Goal: Task Accomplishment & Management: Manage account settings

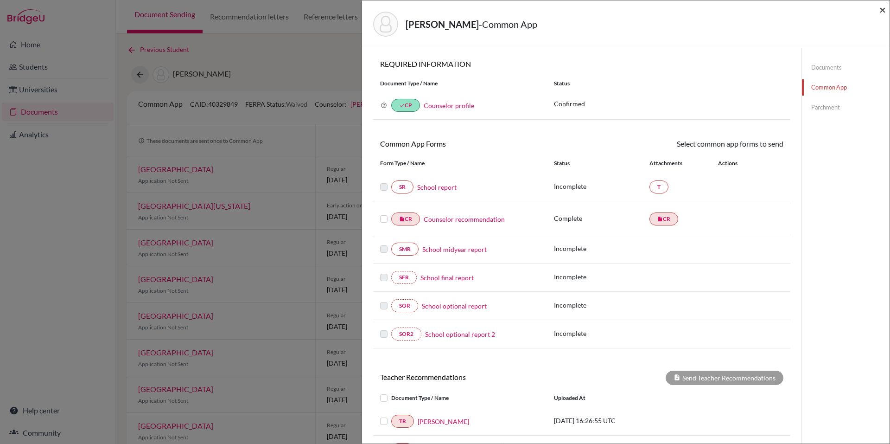
click at [880, 12] on span "×" at bounding box center [883, 9] width 6 height 13
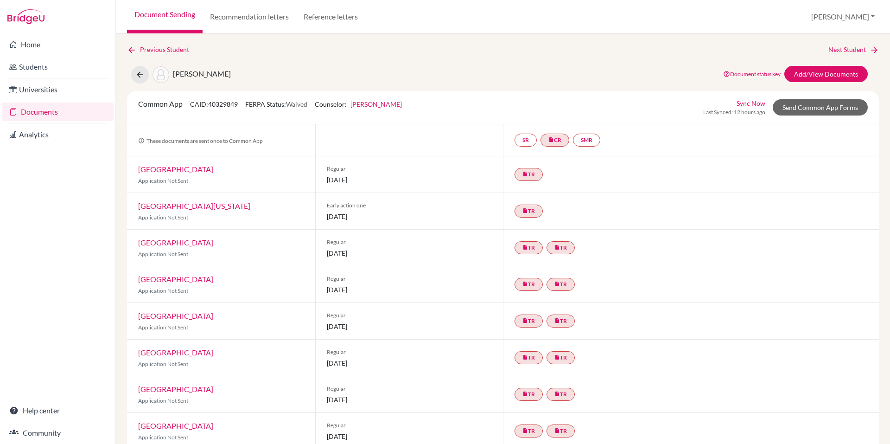
click at [69, 109] on link "Documents" at bounding box center [58, 111] width 112 height 19
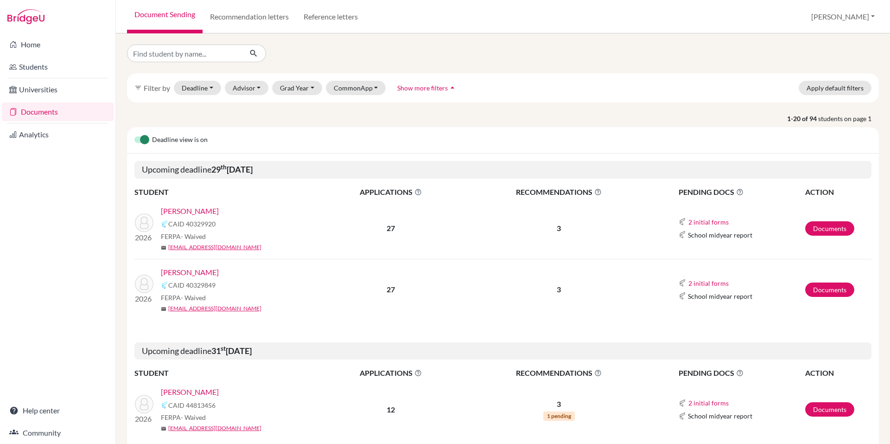
click at [192, 270] on link "[PERSON_NAME]" at bounding box center [190, 272] width 58 height 11
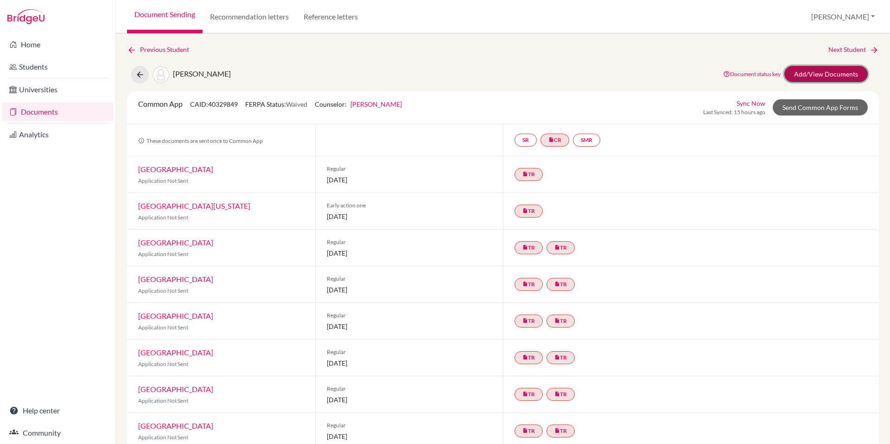
click at [814, 77] on link "Add/View Documents" at bounding box center [826, 74] width 83 height 16
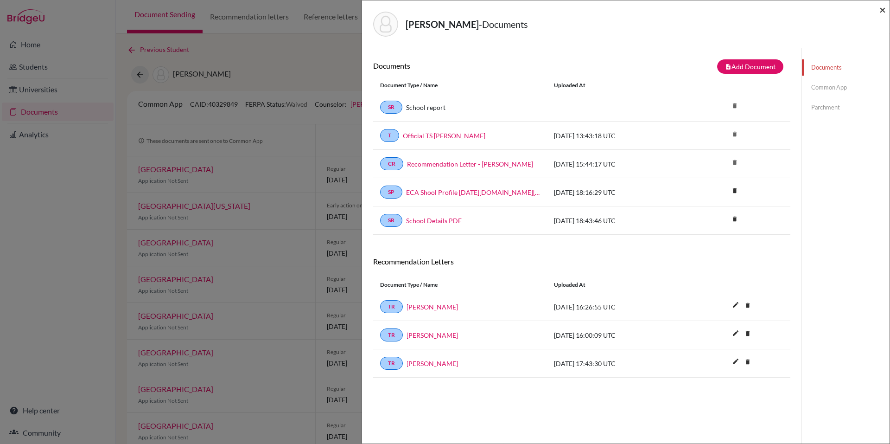
click at [884, 8] on span "×" at bounding box center [883, 9] width 6 height 13
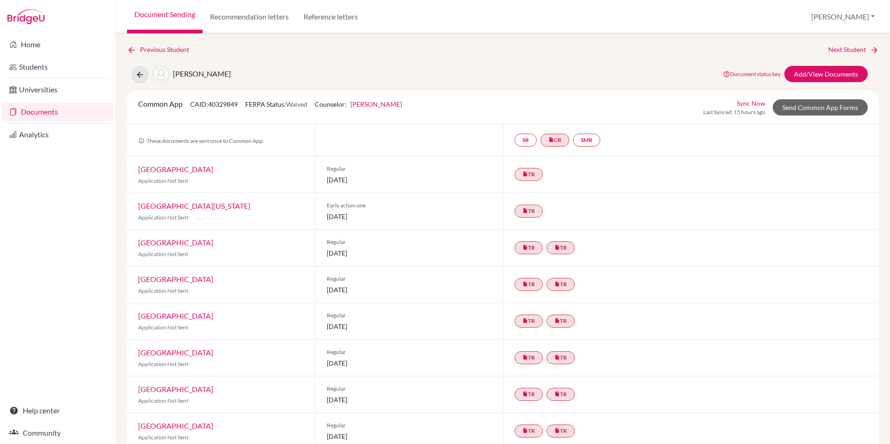
click at [58, 110] on link "Documents" at bounding box center [58, 111] width 112 height 19
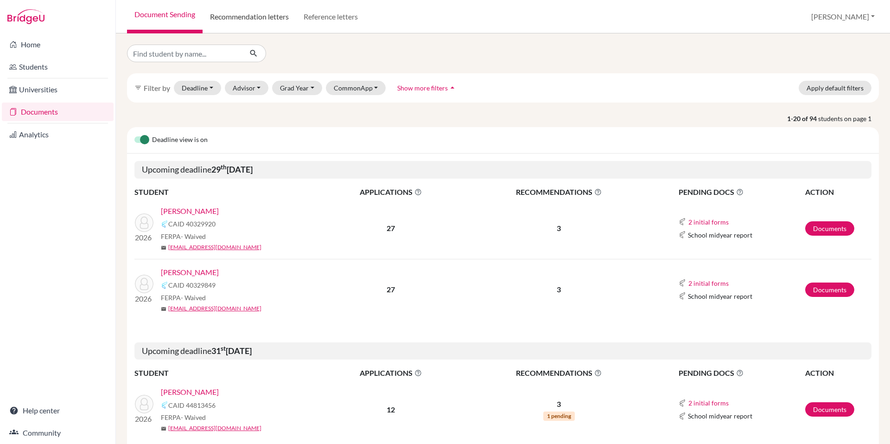
click at [259, 19] on link "Recommendation letters" at bounding box center [250, 16] width 94 height 33
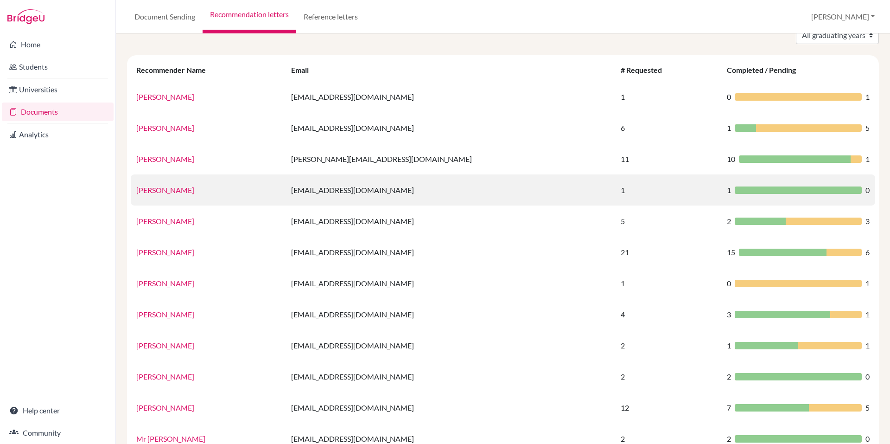
scroll to position [51, 0]
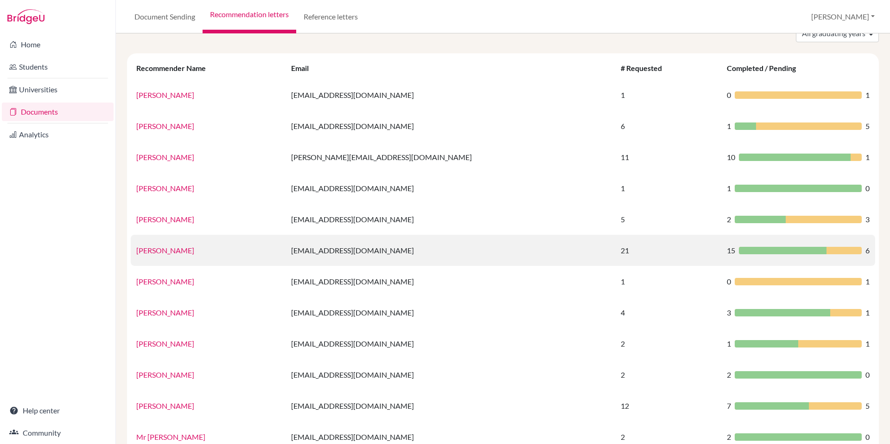
click at [155, 252] on link "[PERSON_NAME]" at bounding box center [165, 250] width 58 height 9
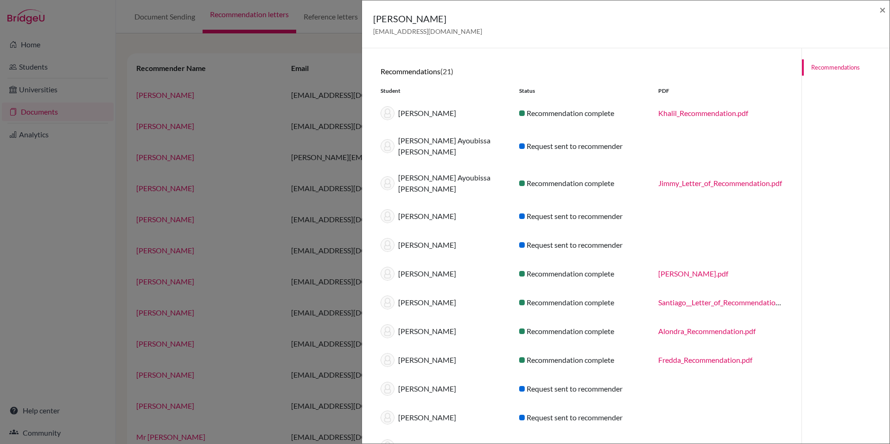
scroll to position [0, 0]
click at [879, 13] on div "Ms. Ambola ambolan@ecak12.com ×" at bounding box center [626, 24] width 520 height 40
click at [885, 6] on span "×" at bounding box center [883, 9] width 6 height 13
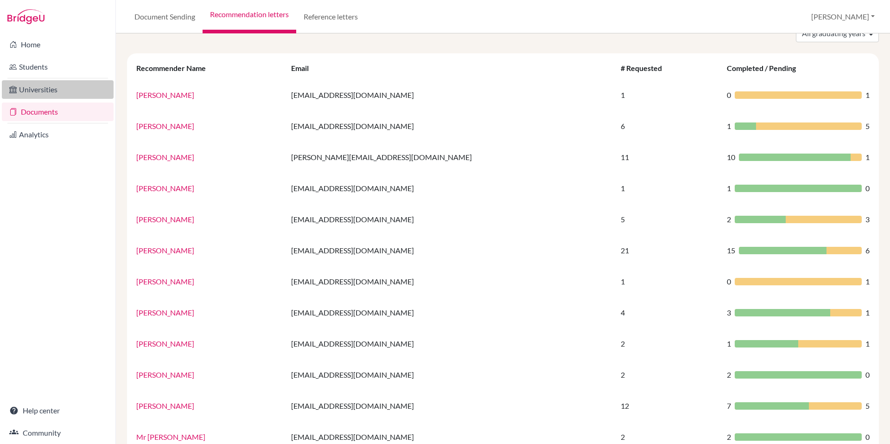
click at [58, 91] on link "Universities" at bounding box center [58, 89] width 112 height 19
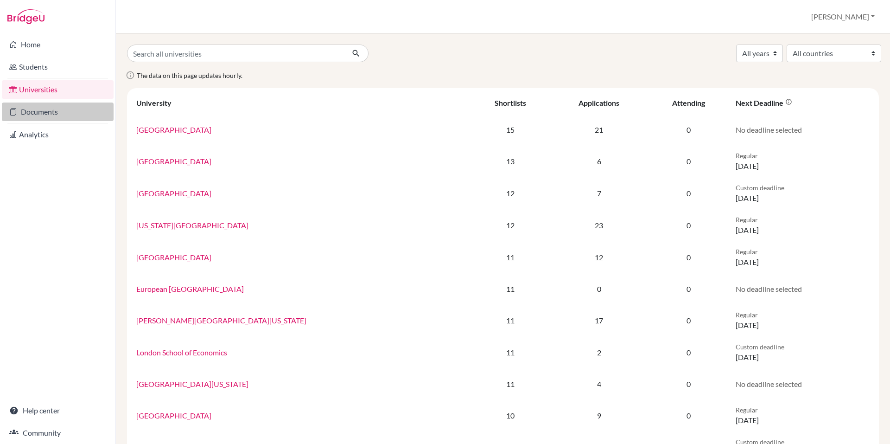
click at [56, 111] on link "Documents" at bounding box center [58, 111] width 112 height 19
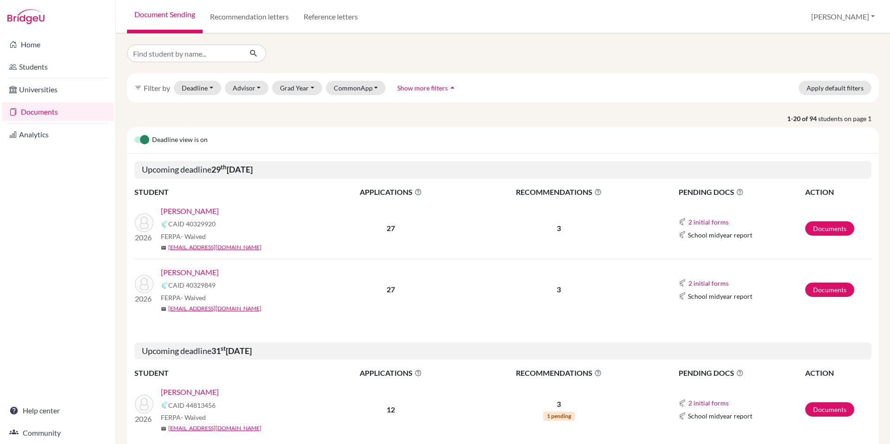
click at [191, 209] on link "[PERSON_NAME]" at bounding box center [190, 210] width 58 height 11
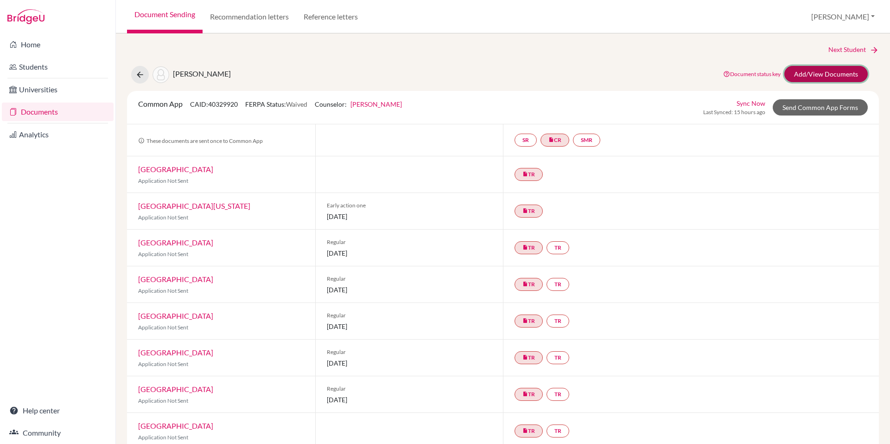
click at [804, 74] on link "Add/View Documents" at bounding box center [826, 74] width 83 height 16
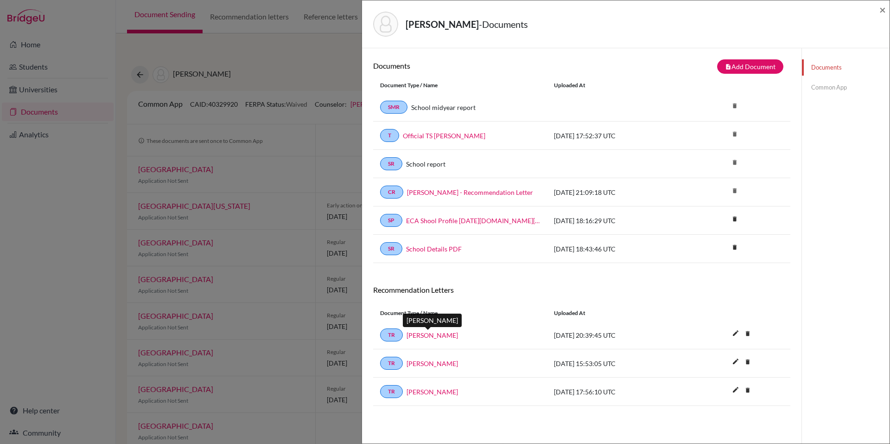
click at [414, 334] on link "Amanda Lowry" at bounding box center [432, 335] width 51 height 10
click at [344, 60] on div "Vazquez, Alejandro - Documents × Documents note_add Add Document Document type …" at bounding box center [445, 222] width 890 height 444
click at [880, 17] on div "×" at bounding box center [883, 24] width 6 height 40
click at [882, 16] on div "×" at bounding box center [883, 24] width 6 height 40
click at [884, 8] on span "×" at bounding box center [883, 9] width 6 height 13
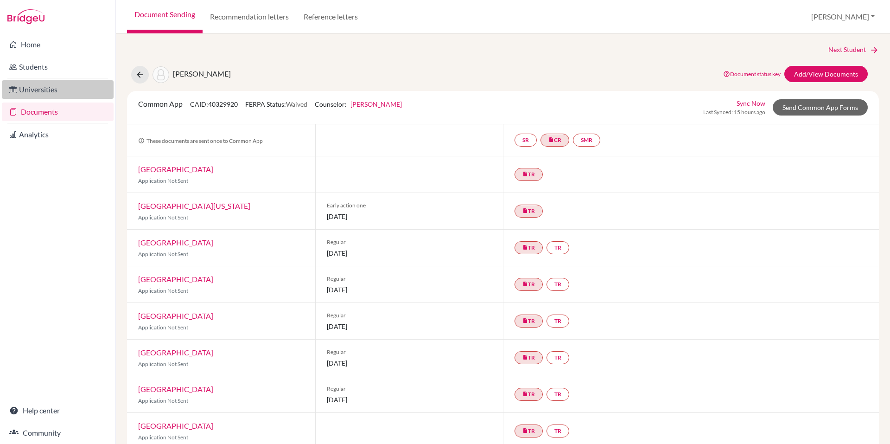
click at [41, 91] on link "Universities" at bounding box center [58, 89] width 112 height 19
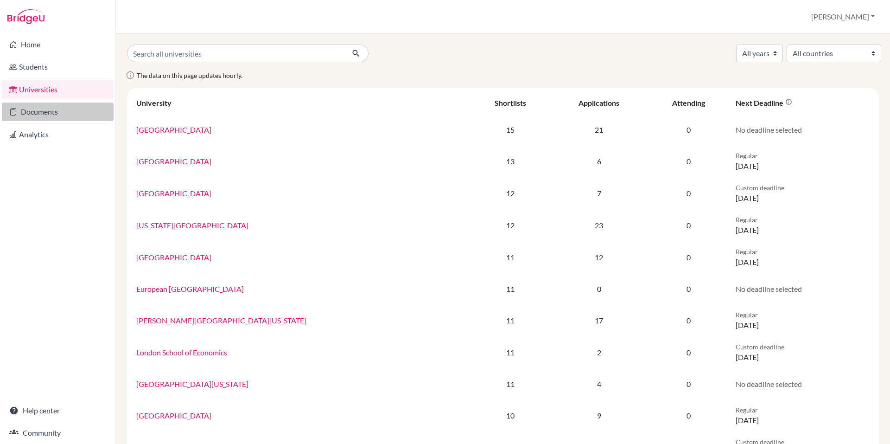
click at [61, 114] on link "Documents" at bounding box center [58, 111] width 112 height 19
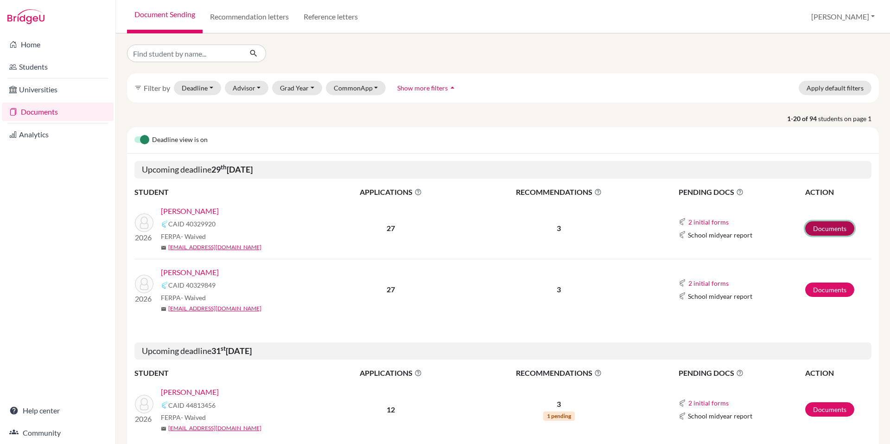
click at [829, 226] on link "Documents" at bounding box center [830, 228] width 49 height 14
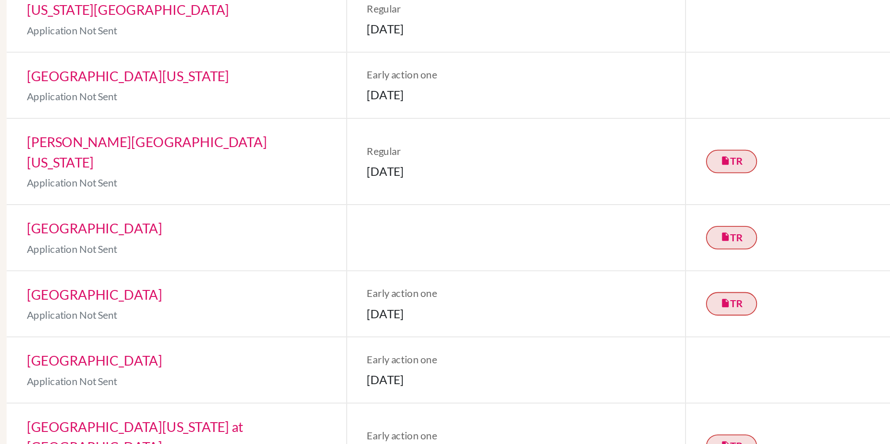
scroll to position [527, 0]
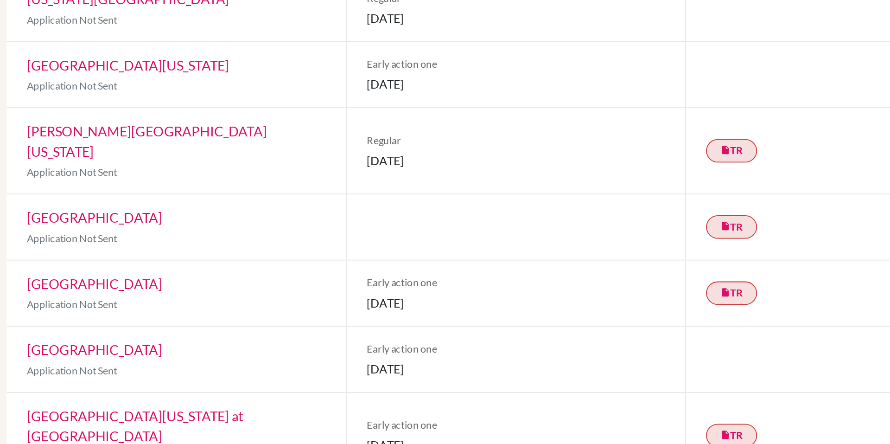
click at [179, 235] on link "[GEOGRAPHIC_DATA]" at bounding box center [175, 239] width 75 height 9
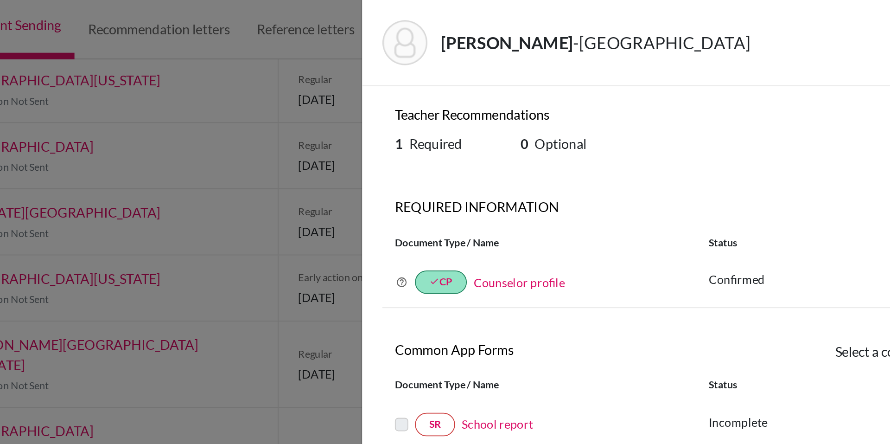
scroll to position [73, 0]
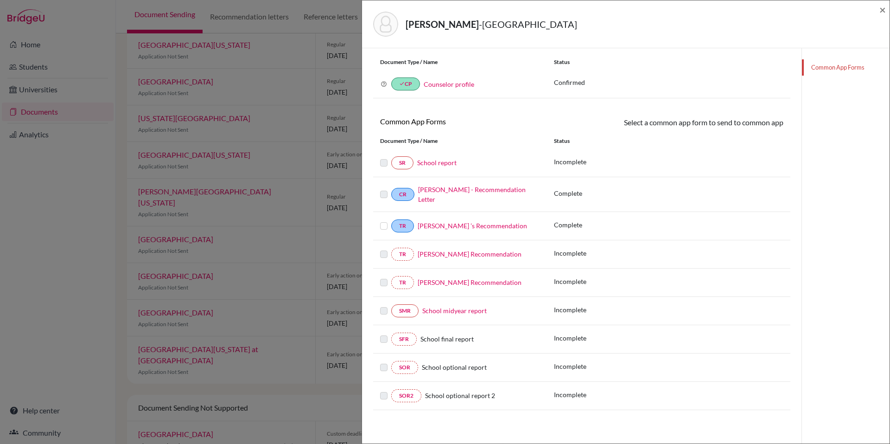
click at [383, 220] on label at bounding box center [383, 220] width 7 height 0
click at [0, 0] on input "checkbox" at bounding box center [0, 0] width 0 height 0
click at [884, 4] on span "×" at bounding box center [883, 9] width 6 height 13
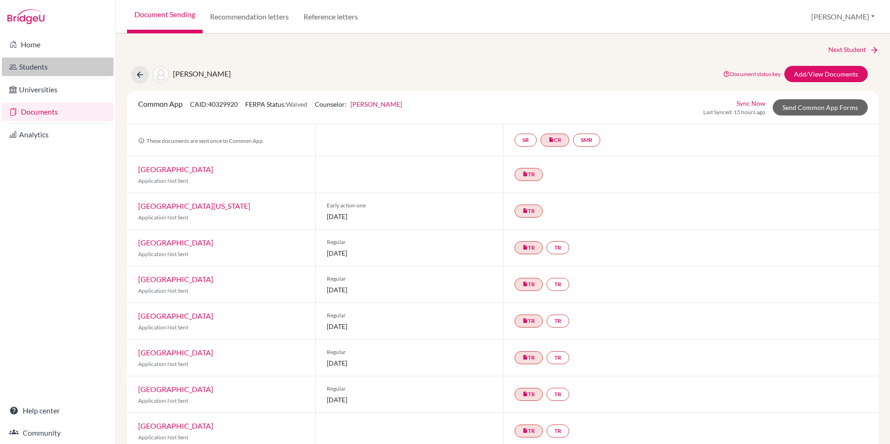
click at [48, 69] on link "Students" at bounding box center [58, 67] width 112 height 19
click at [51, 68] on link "Students" at bounding box center [58, 67] width 112 height 19
click at [52, 66] on link "Students" at bounding box center [58, 67] width 112 height 19
click at [48, 113] on link "Documents" at bounding box center [58, 111] width 112 height 19
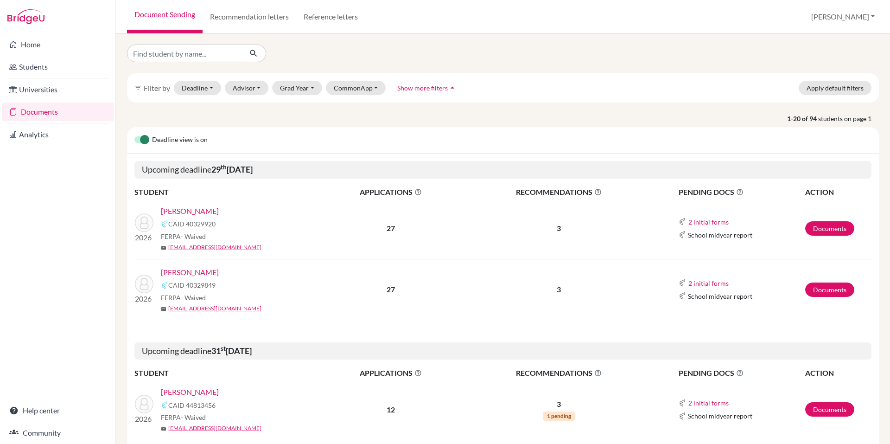
click at [210, 212] on link "[PERSON_NAME]" at bounding box center [190, 210] width 58 height 11
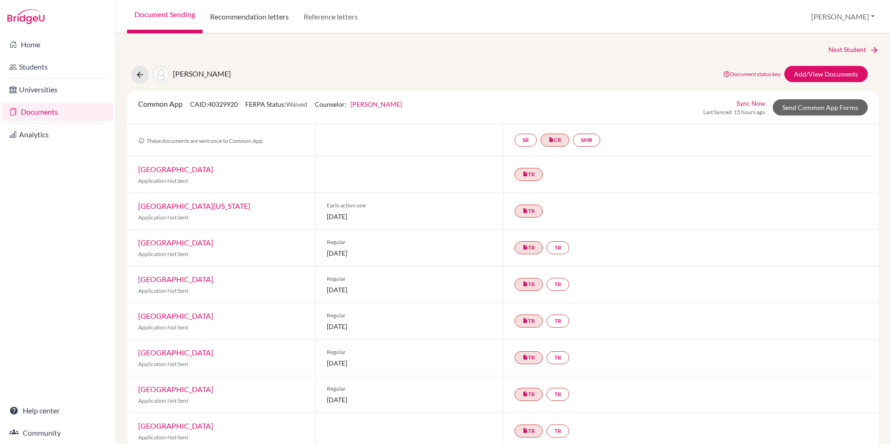
click at [276, 16] on link "Recommendation letters" at bounding box center [250, 16] width 94 height 33
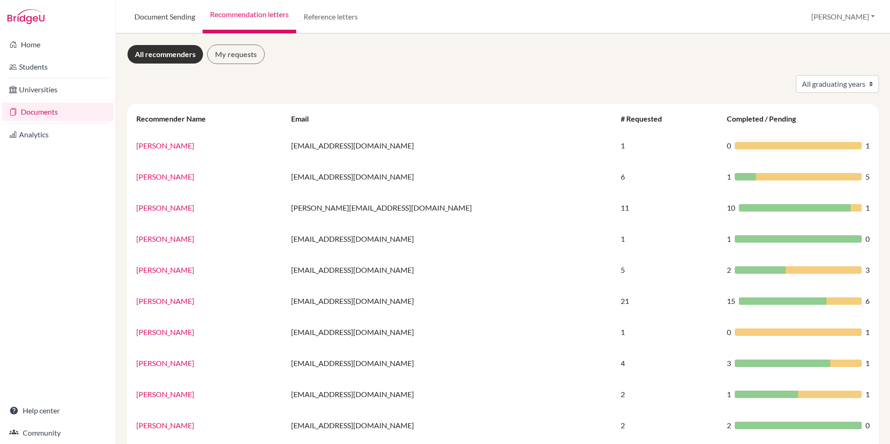
click at [197, 20] on link "Document Sending" at bounding box center [165, 16] width 76 height 33
click at [163, 12] on link "Document Sending" at bounding box center [165, 16] width 76 height 33
click at [174, 19] on link "Document Sending" at bounding box center [165, 16] width 76 height 33
click at [79, 110] on link "Documents" at bounding box center [58, 111] width 112 height 19
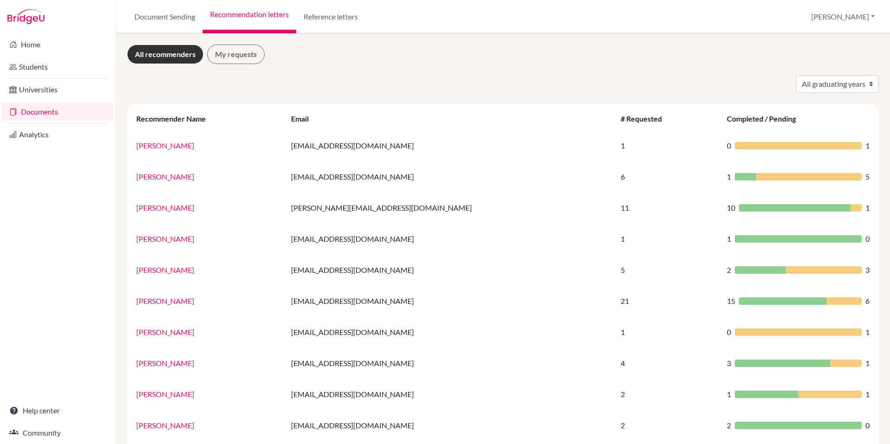
click at [79, 110] on link "Documents" at bounding box center [58, 111] width 112 height 19
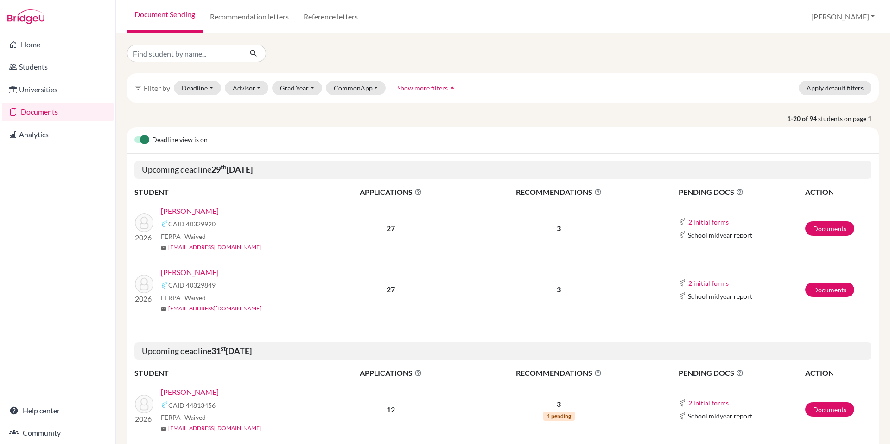
click at [191, 210] on link "[PERSON_NAME]" at bounding box center [190, 210] width 58 height 11
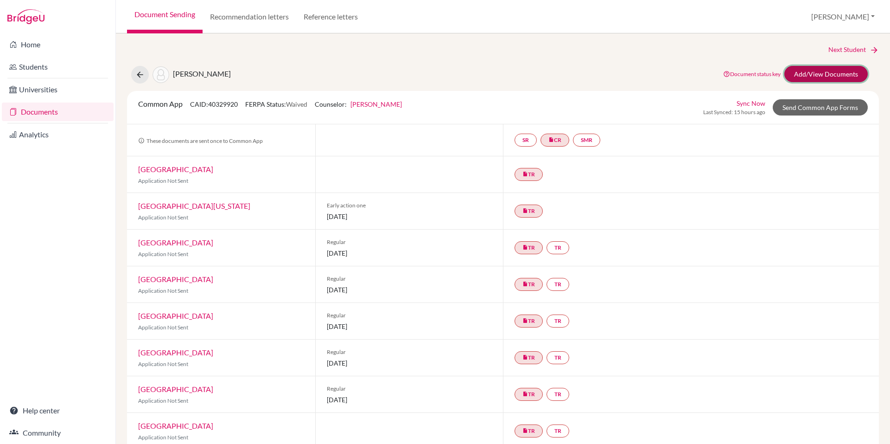
click at [806, 74] on link "Add/View Documents" at bounding box center [826, 74] width 83 height 16
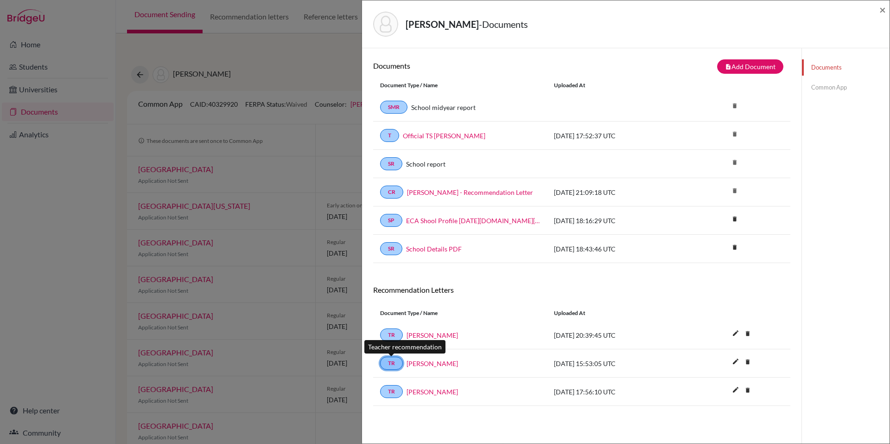
click at [393, 360] on link "TR" at bounding box center [391, 363] width 23 height 13
click at [423, 362] on link "Ambola Nchindo" at bounding box center [432, 363] width 51 height 10
click at [876, 19] on div "Vazquez, Alejandro - Documents ×" at bounding box center [626, 24] width 520 height 40
click at [888, 3] on div "Vazquez, Alejandro - Documents ×" at bounding box center [626, 24] width 528 height 48
click at [885, 6] on span "×" at bounding box center [883, 9] width 6 height 13
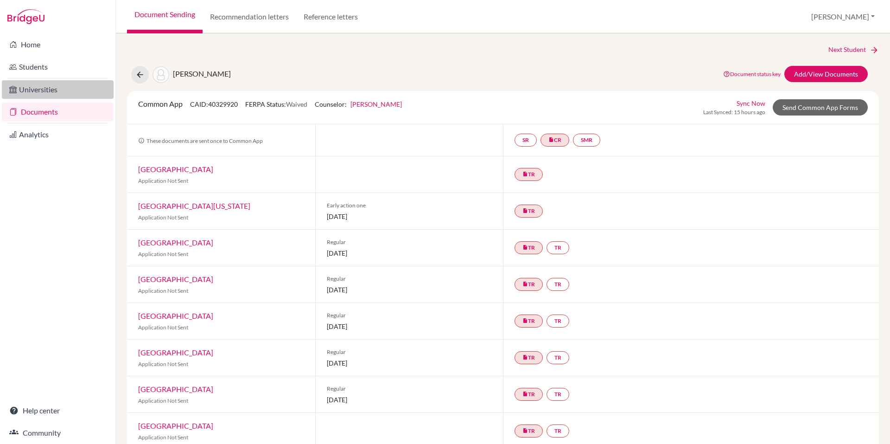
click at [55, 92] on link "Universities" at bounding box center [58, 89] width 112 height 19
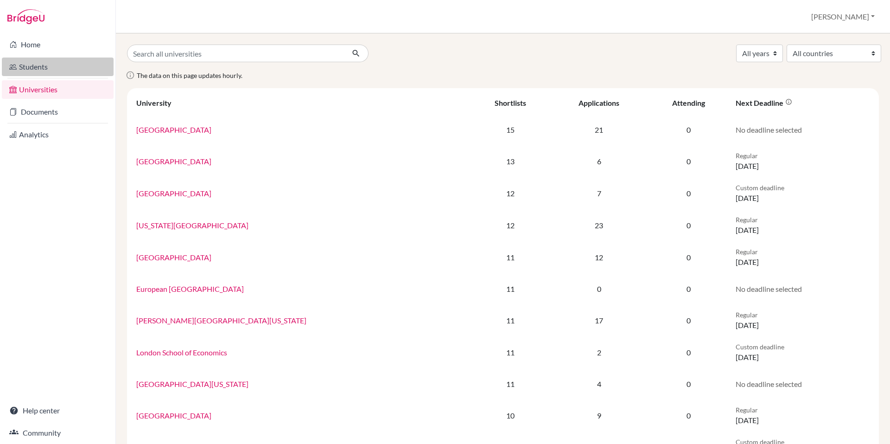
click at [42, 66] on link "Students" at bounding box center [58, 67] width 112 height 19
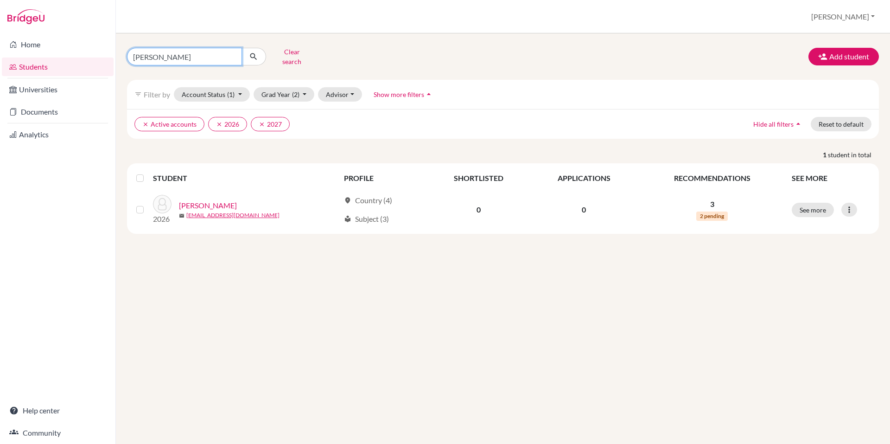
click at [217, 56] on input "[PERSON_NAME]" at bounding box center [184, 57] width 115 height 18
type input "[PERSON_NAME]"
click button "submit" at bounding box center [254, 57] width 25 height 18
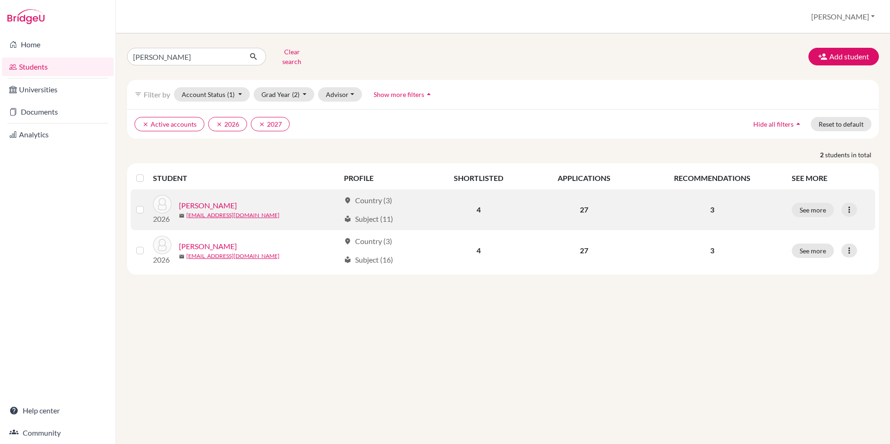
click at [223, 200] on link "[PERSON_NAME]" at bounding box center [208, 205] width 58 height 11
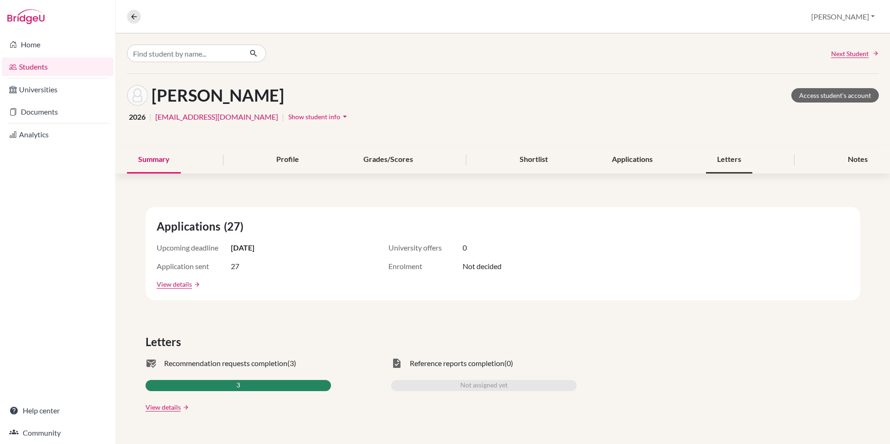
click at [712, 166] on div "Letters" at bounding box center [729, 159] width 46 height 27
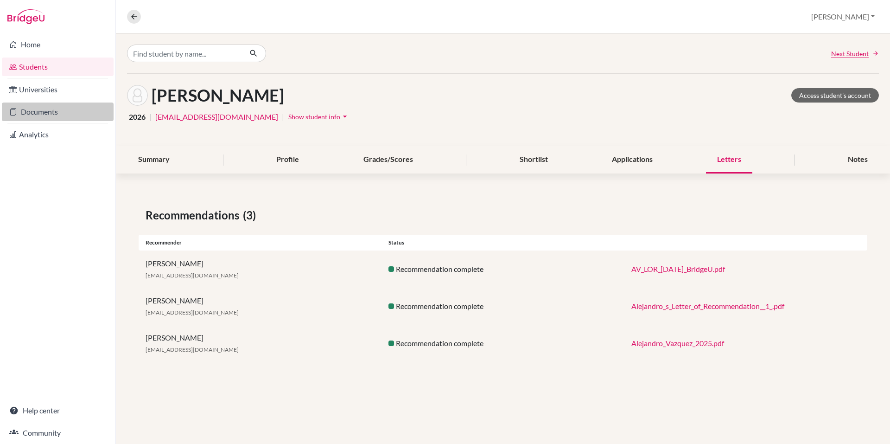
click at [77, 112] on link "Documents" at bounding box center [58, 111] width 112 height 19
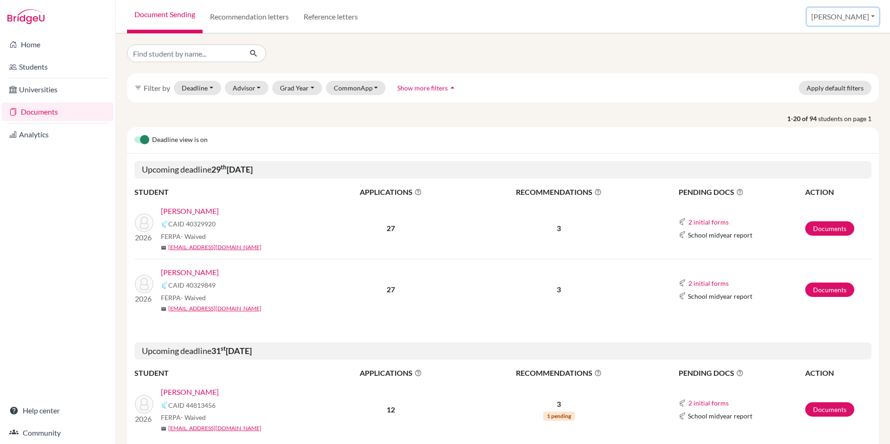
click at [851, 18] on button "[PERSON_NAME]" at bounding box center [843, 17] width 72 height 18
click at [199, 210] on link "[PERSON_NAME]" at bounding box center [190, 210] width 58 height 11
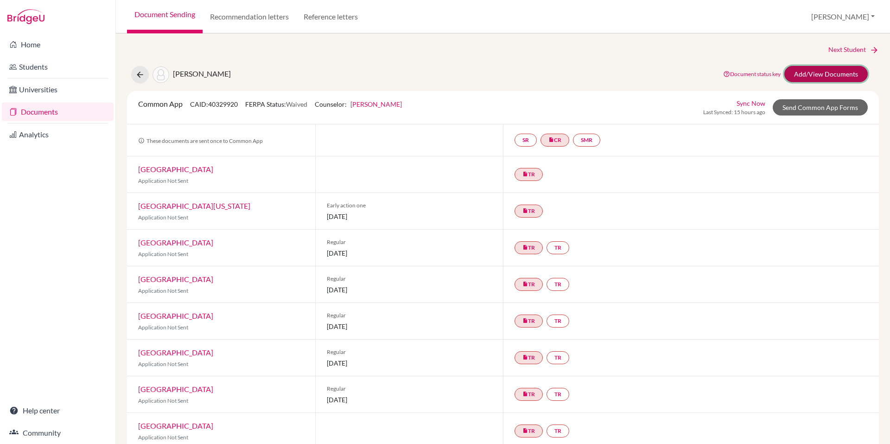
click at [821, 74] on link "Add/View Documents" at bounding box center [826, 74] width 83 height 16
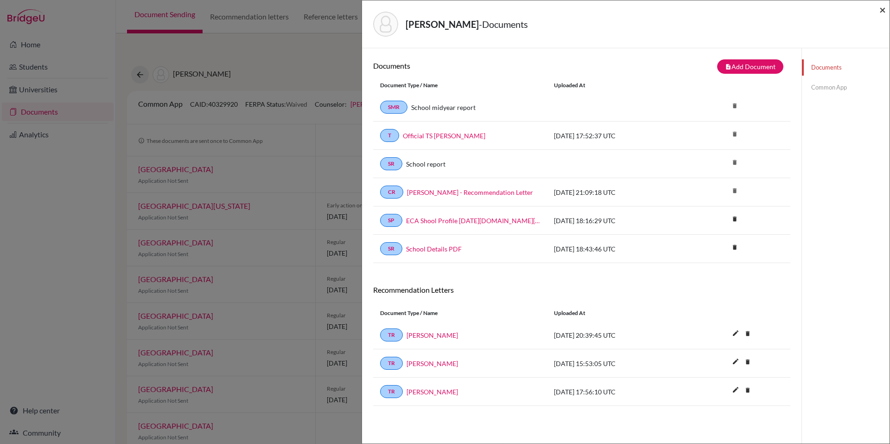
click at [885, 11] on span "×" at bounding box center [883, 9] width 6 height 13
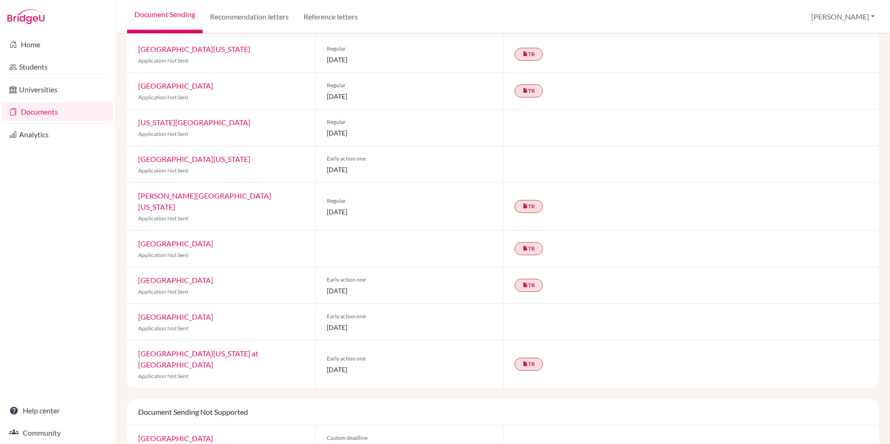
scroll to position [524, 0]
click at [533, 241] on link "insert_drive_file TR" at bounding box center [529, 247] width 28 height 13
click at [420, 235] on div at bounding box center [409, 248] width 188 height 36
click at [525, 244] on icon "insert_drive_file" at bounding box center [526, 247] width 6 height 6
click at [533, 216] on link "Ambola Nchindo ’s Recommendation" at bounding box center [531, 220] width 109 height 8
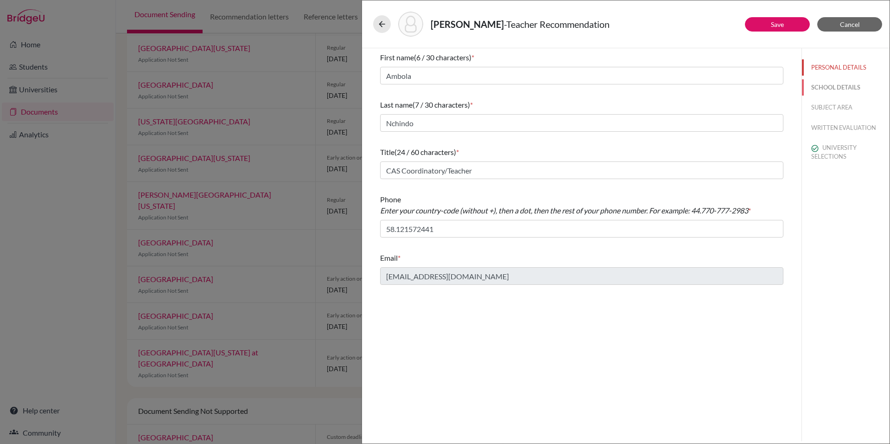
click at [847, 81] on button "SCHOOL DETAILS" at bounding box center [846, 87] width 88 height 16
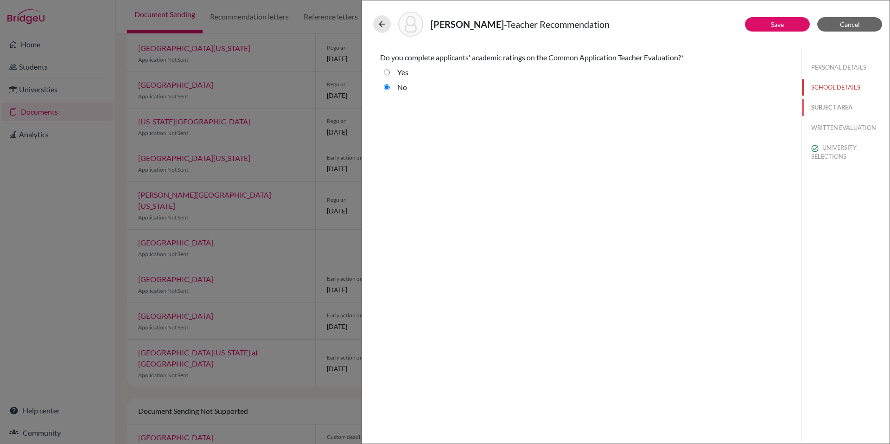
click at [836, 109] on button "SUBJECT AREA" at bounding box center [846, 107] width 88 height 16
select select "4"
click at [834, 127] on button "WRITTEN EVALUATION" at bounding box center [846, 128] width 88 height 16
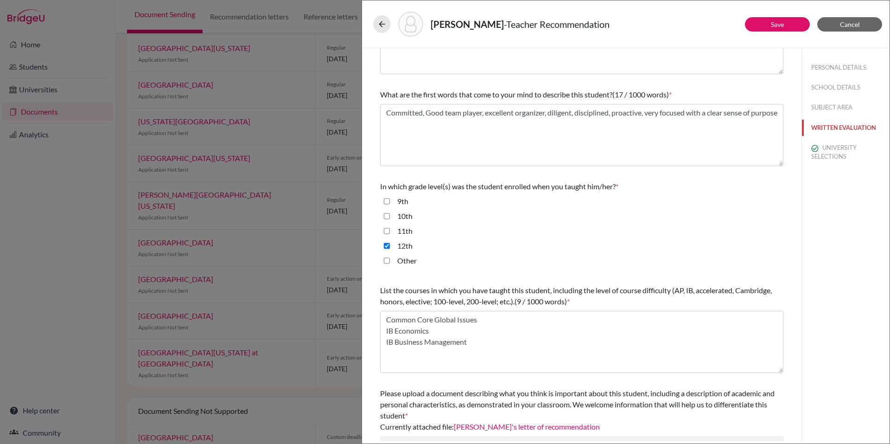
scroll to position [143, 0]
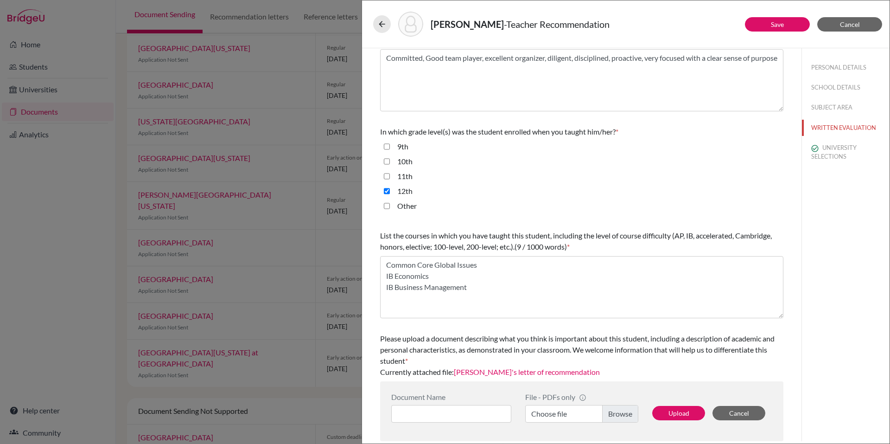
click at [530, 369] on link "Alejandro's letter of recommendation" at bounding box center [527, 371] width 146 height 9
click at [841, 153] on button "UNIVERSITY SELECTIONS" at bounding box center [846, 152] width 88 height 25
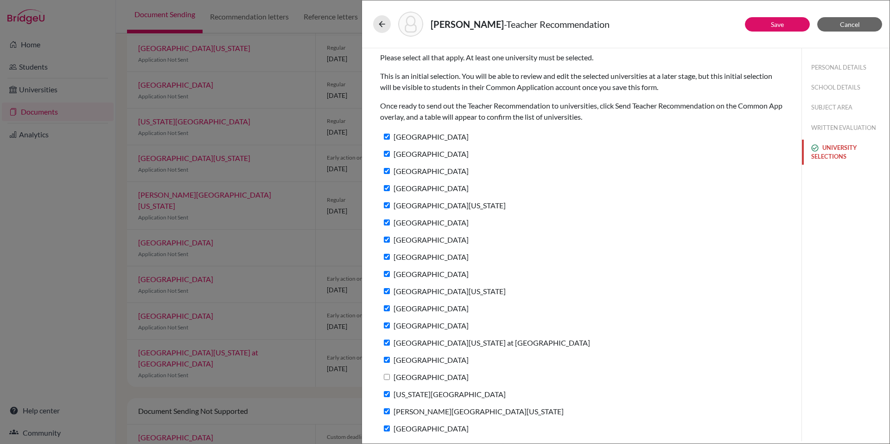
scroll to position [36, 0]
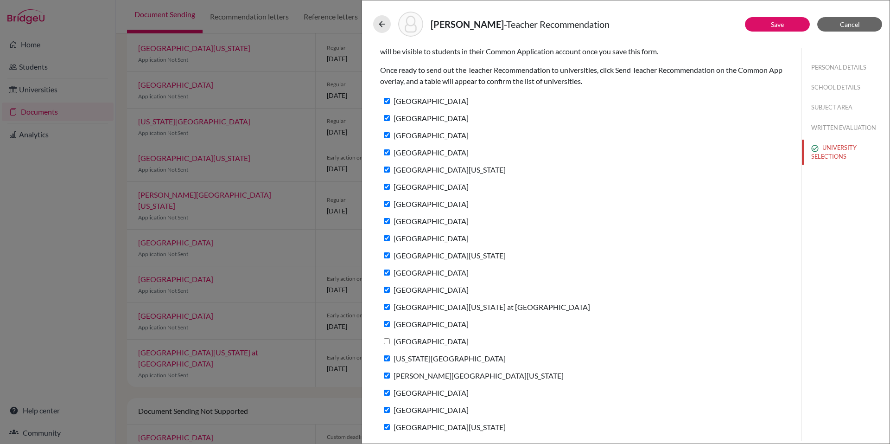
click at [386, 338] on input "Babson College" at bounding box center [387, 341] width 6 height 6
checkbox input "true"
click at [789, 23] on button "Save" at bounding box center [777, 24] width 65 height 14
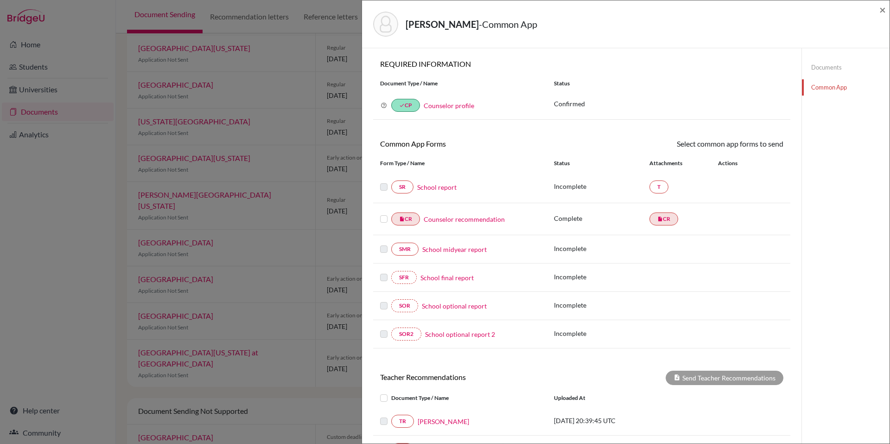
click at [883, 16] on div "×" at bounding box center [883, 24] width 6 height 40
click at [887, 9] on div "Vazquez, Alejandro - Common App ×" at bounding box center [626, 24] width 528 height 48
click at [884, 3] on span "×" at bounding box center [883, 9] width 6 height 13
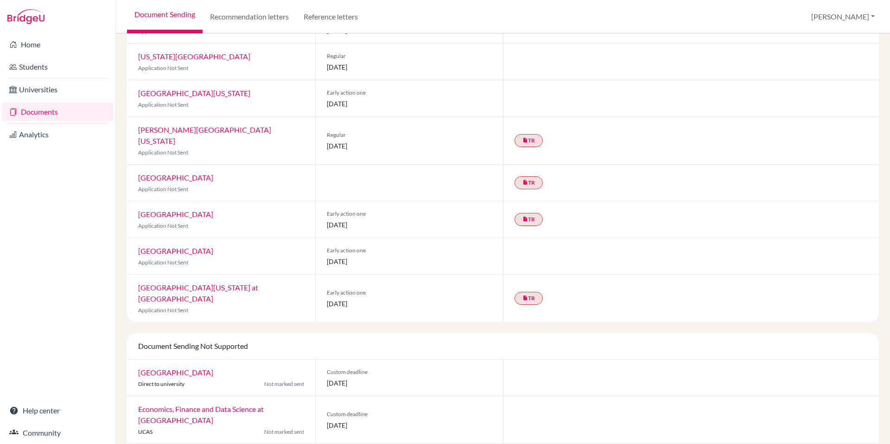
scroll to position [566, 0]
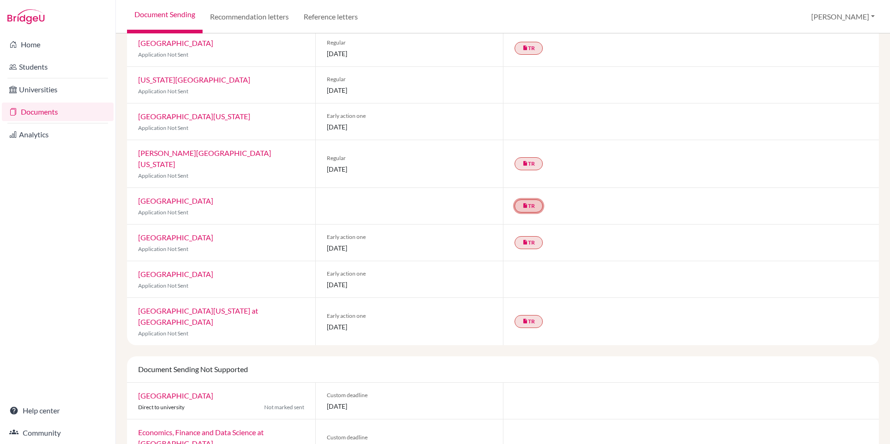
click at [520, 199] on link "insert_drive_file TR" at bounding box center [529, 205] width 28 height 13
click at [545, 174] on link "Ambola Nchindo ’s Recommendation" at bounding box center [531, 178] width 109 height 8
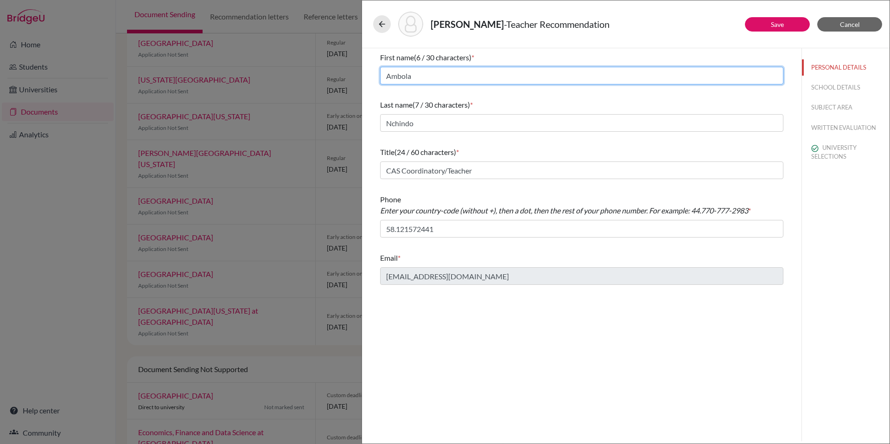
click at [394, 79] on input "Ambola" at bounding box center [581, 76] width 403 height 18
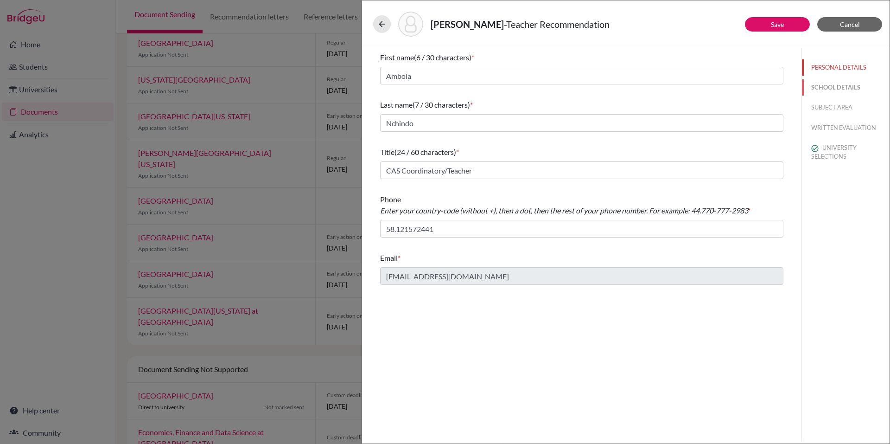
click at [831, 86] on button "SCHOOL DETAILS" at bounding box center [846, 87] width 88 height 16
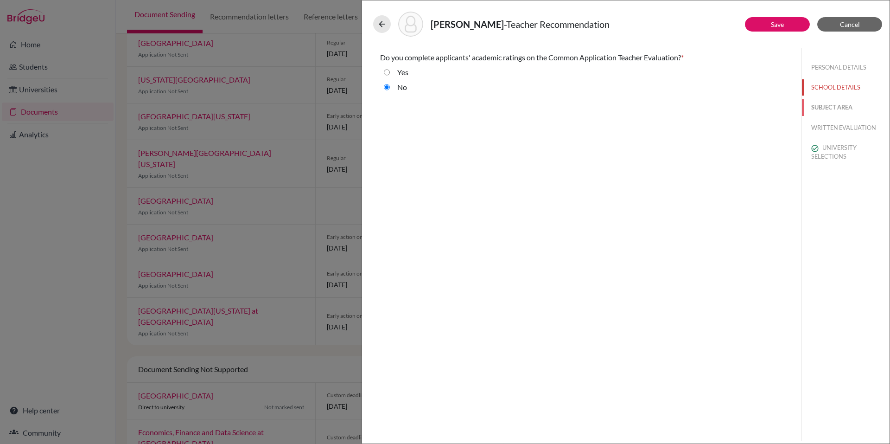
click at [831, 104] on button "SUBJECT AREA" at bounding box center [846, 107] width 88 height 16
select select "4"
click at [835, 128] on button "WRITTEN EVALUATION" at bounding box center [846, 128] width 88 height 16
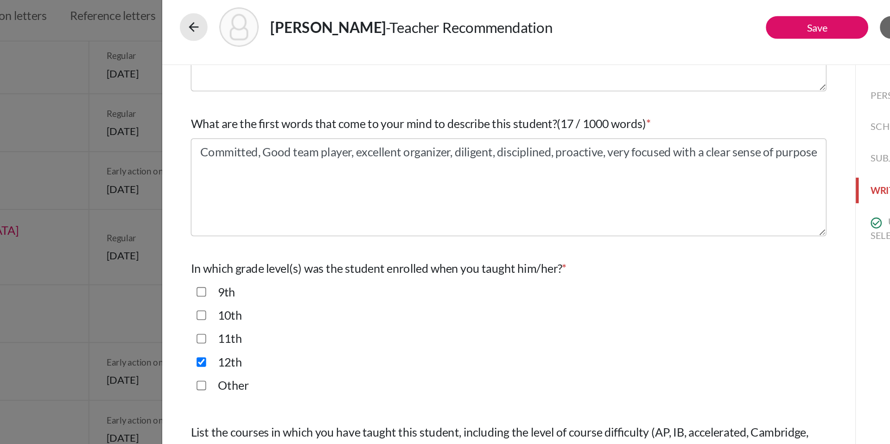
scroll to position [143, 0]
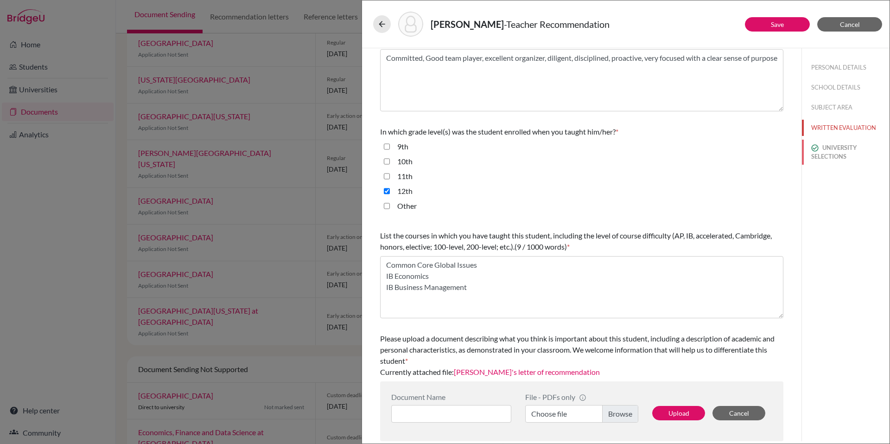
click at [824, 158] on button "UNIVERSITY SELECTIONS" at bounding box center [846, 152] width 88 height 25
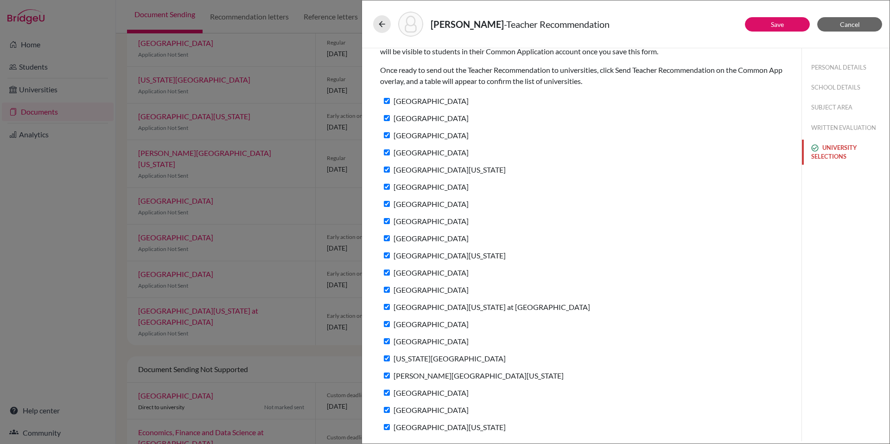
scroll to position [0, 0]
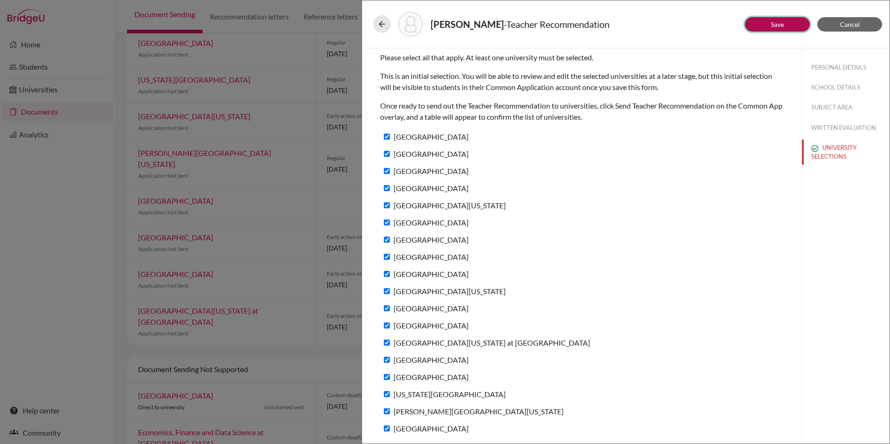
click at [778, 26] on link "Save" at bounding box center [777, 24] width 13 height 8
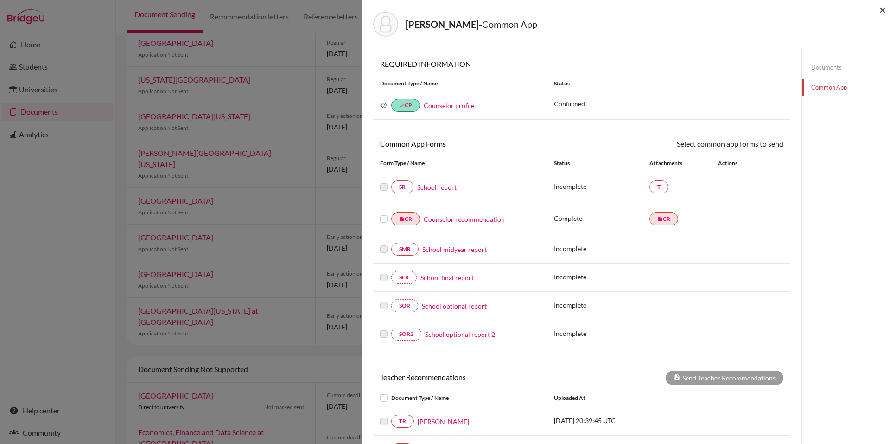
click at [883, 8] on span "×" at bounding box center [883, 9] width 6 height 13
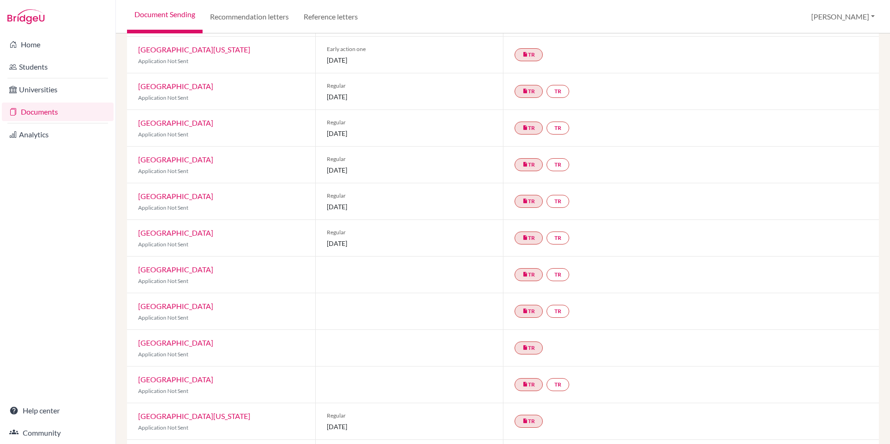
scroll to position [157, 0]
click at [557, 90] on link "TR" at bounding box center [558, 90] width 23 height 13
click at [553, 58] on h3 "Teacher recommendation" at bounding box center [558, 55] width 92 height 17
click at [559, 71] on small "Incomplete" at bounding box center [558, 72] width 81 height 8
click at [558, 92] on link "TR" at bounding box center [558, 90] width 23 height 13
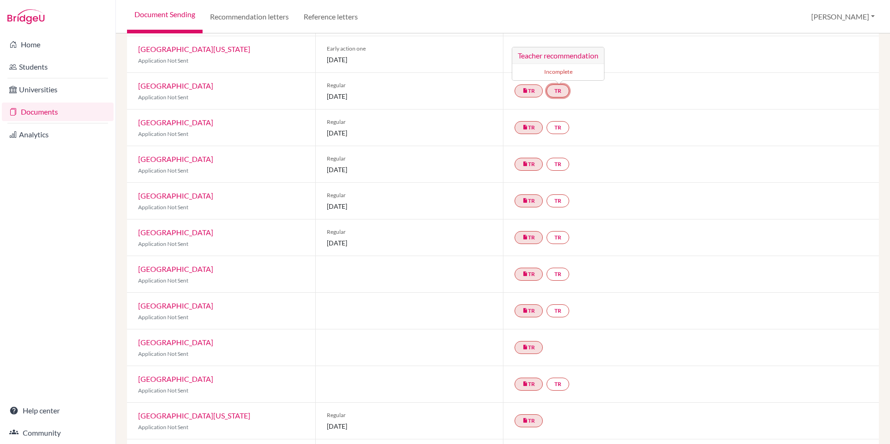
click at [559, 56] on h3 "Teacher recommendation" at bounding box center [558, 55] width 92 height 17
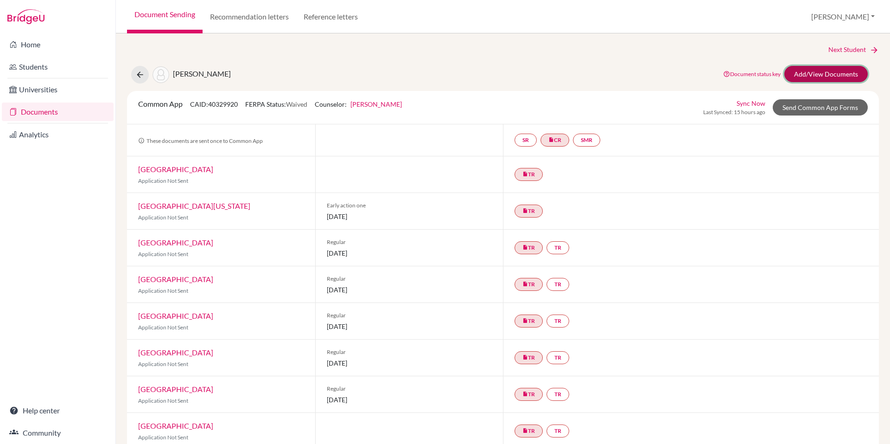
click at [808, 70] on link "Add/View Documents" at bounding box center [826, 74] width 83 height 16
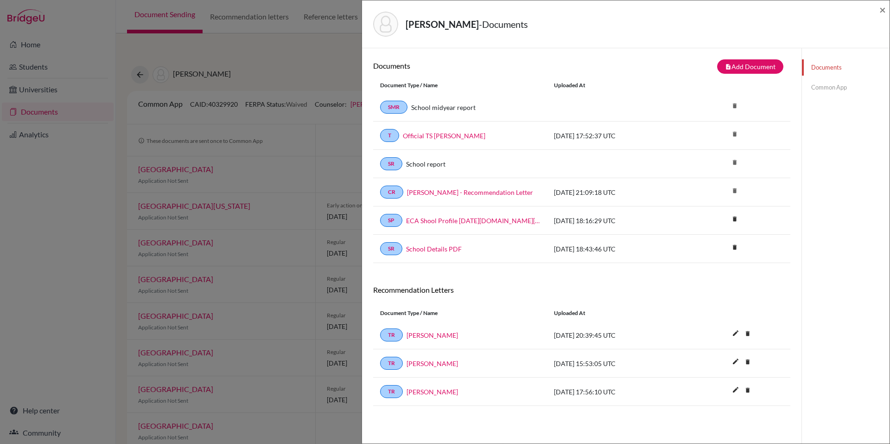
scroll to position [49, 0]
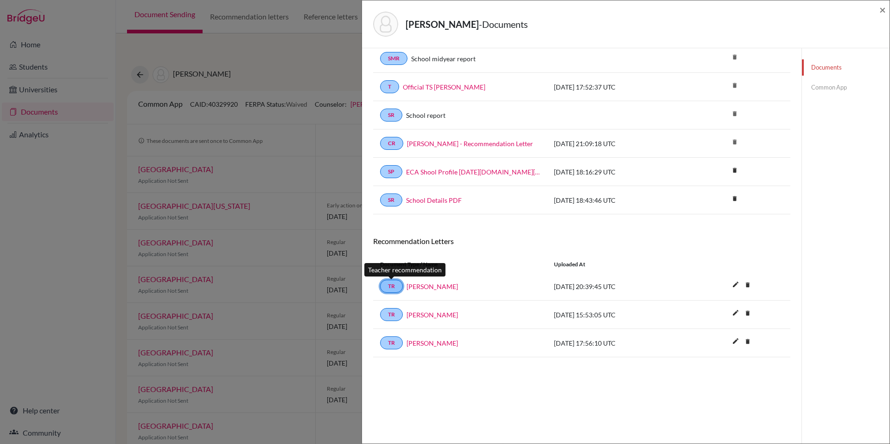
click at [390, 282] on link "TR" at bounding box center [391, 286] width 23 height 13
click at [395, 281] on link "TR" at bounding box center [391, 286] width 23 height 13
click at [884, 8] on span "×" at bounding box center [883, 9] width 6 height 13
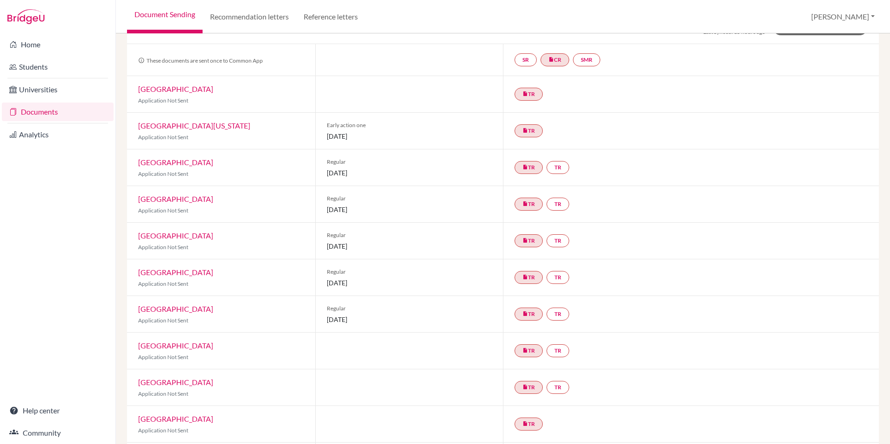
scroll to position [80, 0]
click at [529, 131] on link "insert_drive_file TR" at bounding box center [529, 131] width 28 height 13
click at [525, 85] on h3 "Teacher recommendation" at bounding box center [532, 86] width 121 height 17
click at [522, 100] on link "Ambola Nchindo ’s Recommendation" at bounding box center [531, 103] width 109 height 8
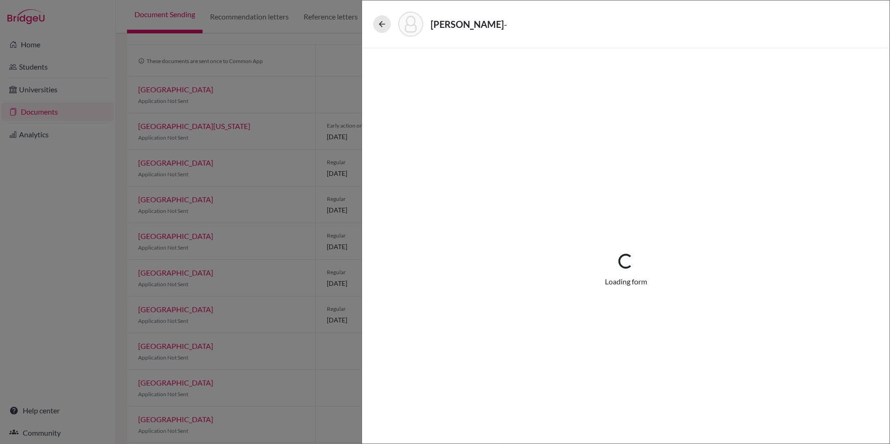
click at [333, 48] on div "Vazquez, Alejandro - Loading... Loading form" at bounding box center [445, 222] width 890 height 444
click at [381, 15] on button at bounding box center [382, 24] width 18 height 18
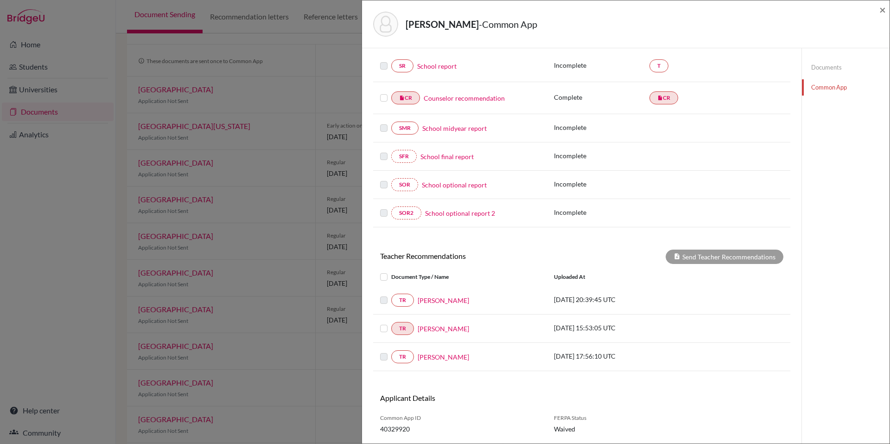
scroll to position [148, 0]
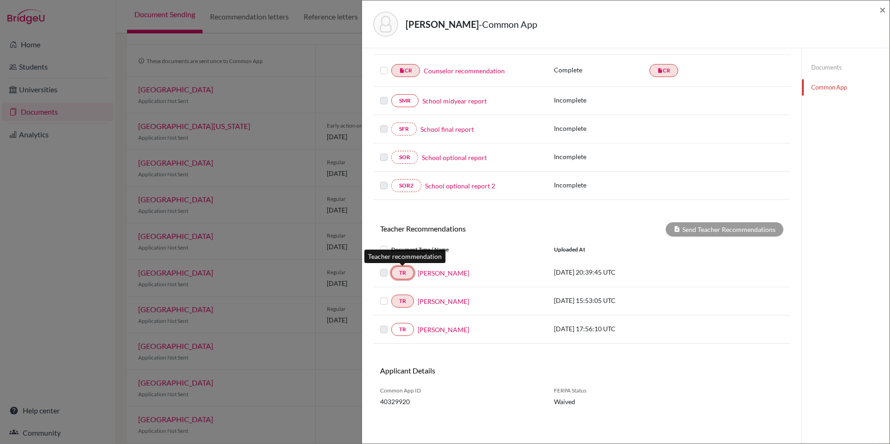
click at [400, 273] on link "TR" at bounding box center [402, 272] width 23 height 13
click at [407, 266] on link "TR" at bounding box center [402, 272] width 23 height 13
click at [403, 300] on link "TR" at bounding box center [402, 300] width 23 height 13
click at [434, 295] on div "TR Ambola Nchindo" at bounding box center [460, 300] width 160 height 13
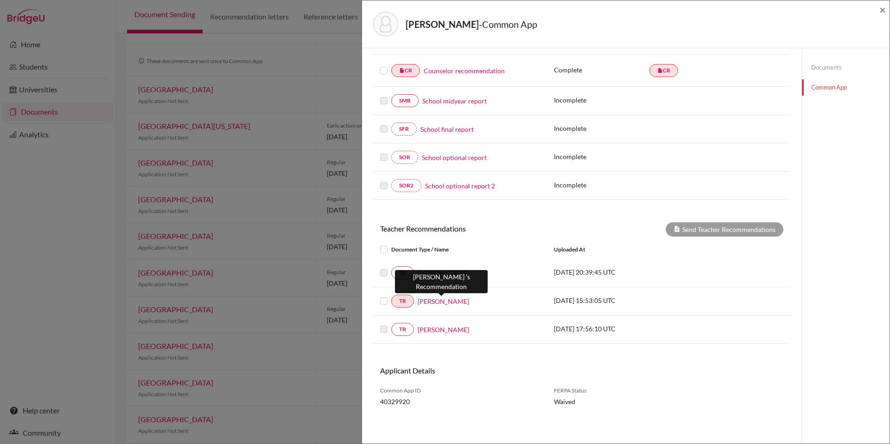
click at [438, 305] on link "Ambola Nchindo" at bounding box center [443, 301] width 51 height 10
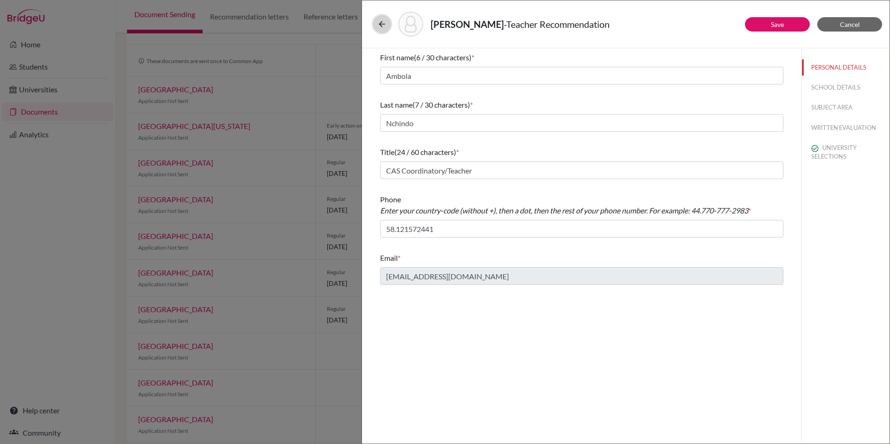
click at [383, 26] on icon at bounding box center [381, 23] width 9 height 9
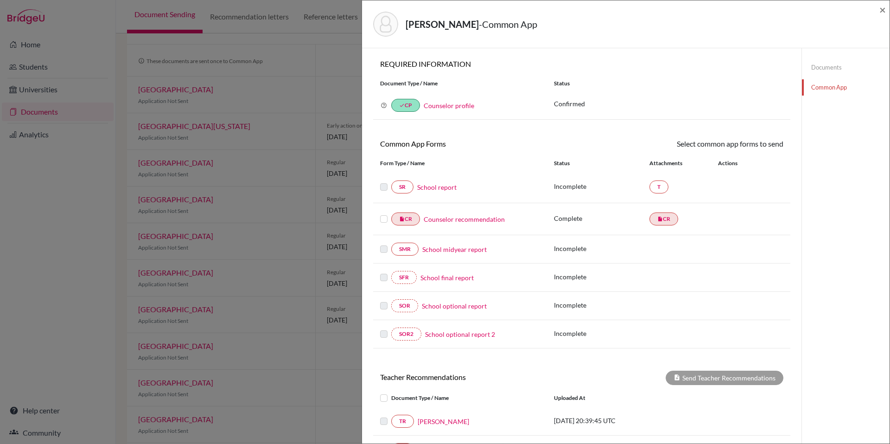
scroll to position [148, 0]
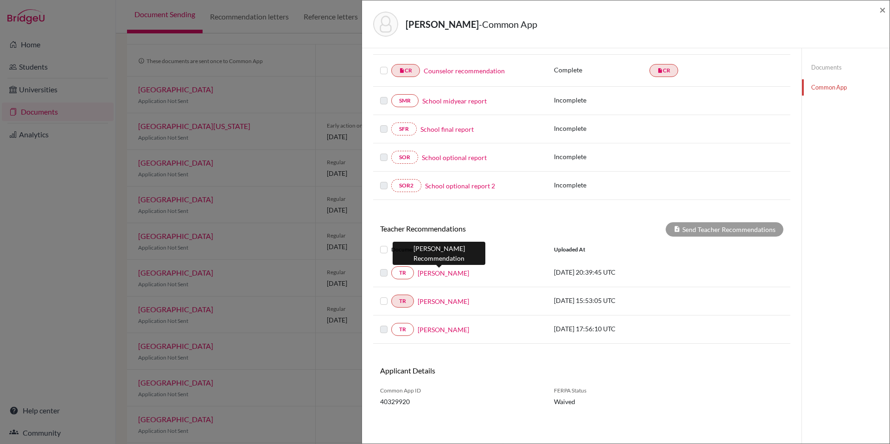
click at [446, 273] on link "Amanda Lowry" at bounding box center [443, 273] width 51 height 10
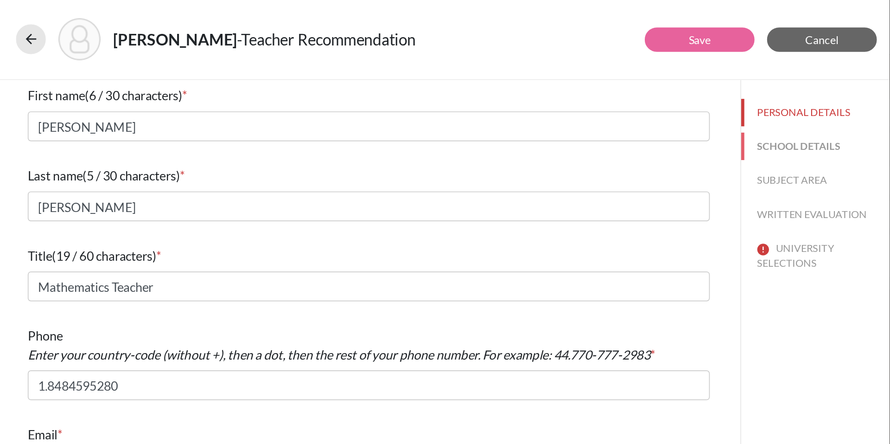
click at [832, 84] on button "SCHOOL DETAILS" at bounding box center [846, 87] width 88 height 16
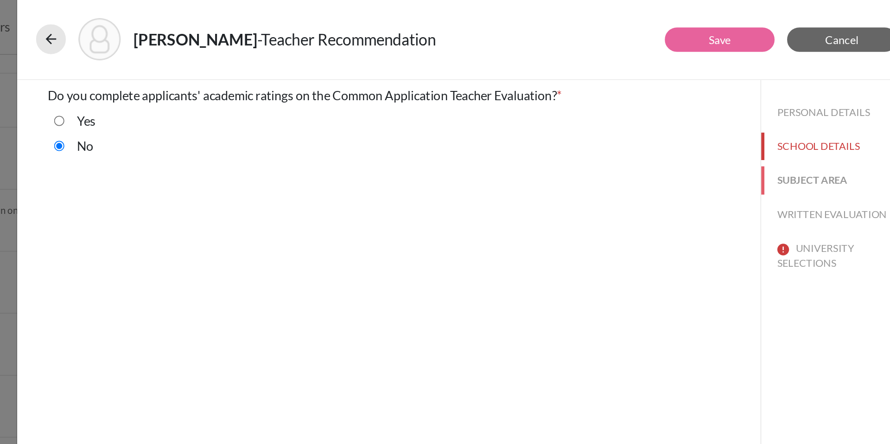
click at [826, 104] on button "SUBJECT AREA" at bounding box center [846, 107] width 88 height 16
select select "0"
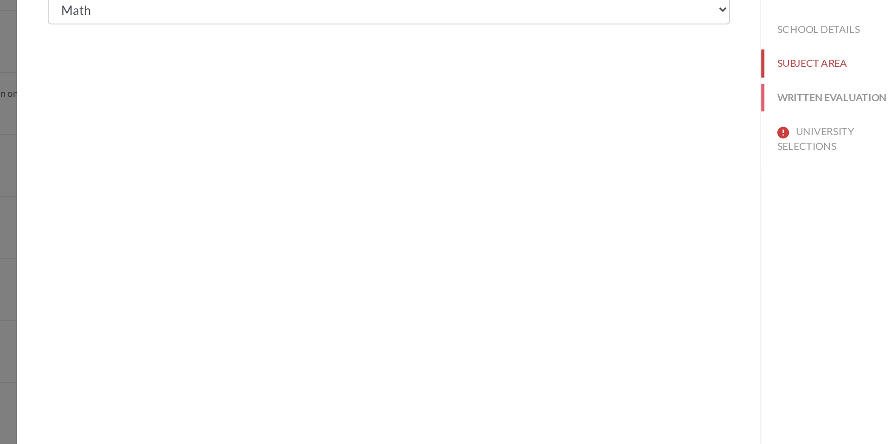
click at [831, 128] on button "WRITTEN EVALUATION" at bounding box center [846, 128] width 88 height 16
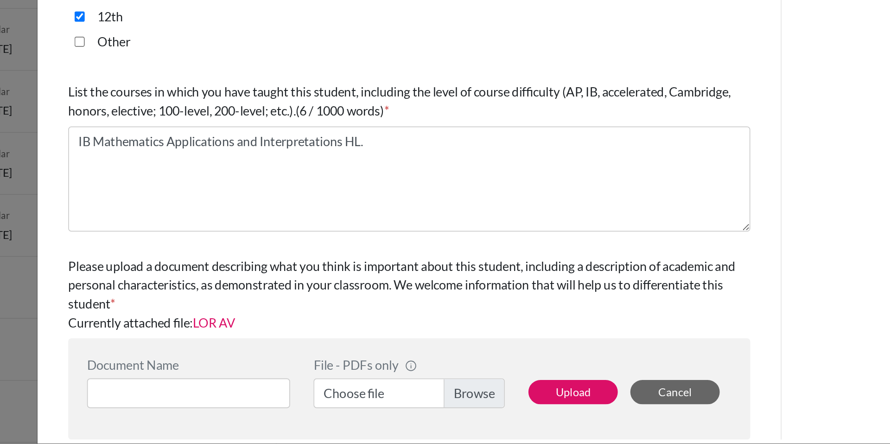
click at [474, 370] on link "LOR AV" at bounding box center [466, 371] width 25 height 9
click at [473, 370] on link "LOR AV" at bounding box center [466, 371] width 25 height 9
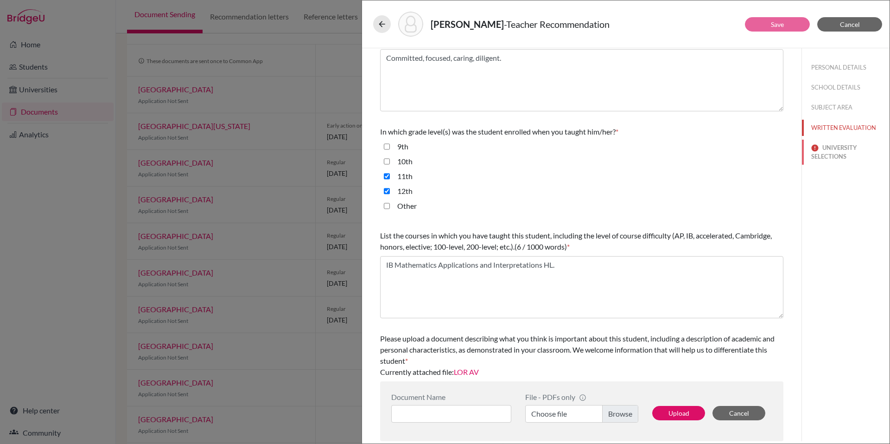
click at [819, 154] on button "UNIVERSITY SELECTIONS" at bounding box center [846, 152] width 88 height 25
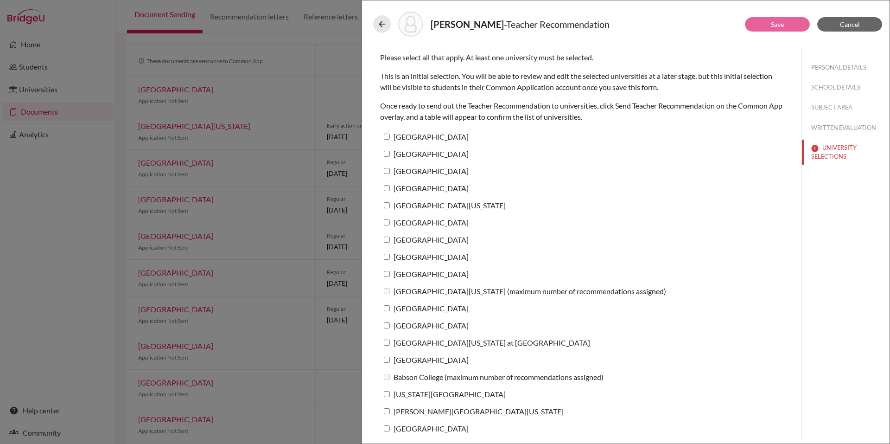
click at [477, 173] on div "Columbia University" at bounding box center [581, 172] width 403 height 17
drag, startPoint x: 477, startPoint y: 173, endPoint x: 477, endPoint y: 166, distance: 7.0
click at [477, 166] on div "Columbia University" at bounding box center [581, 172] width 403 height 17
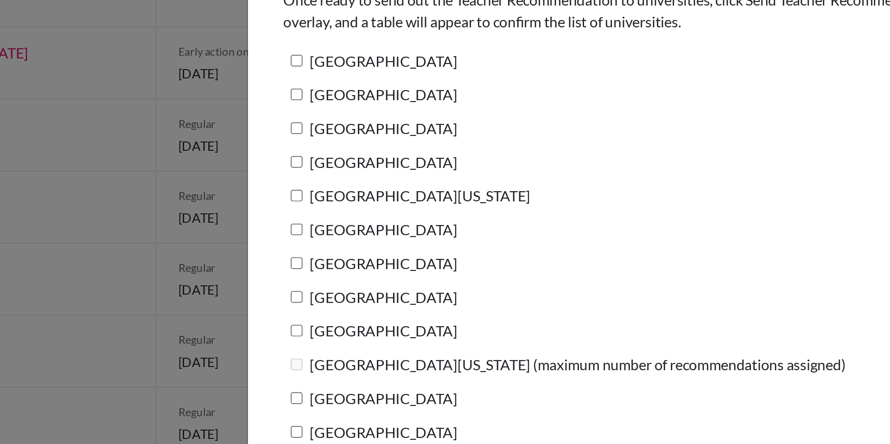
scroll to position [6, 0]
click at [435, 131] on label "[GEOGRAPHIC_DATA]" at bounding box center [424, 129] width 89 height 13
click at [390, 131] on input "[GEOGRAPHIC_DATA]" at bounding box center [387, 130] width 6 height 6
checkbox input "true"
click at [436, 147] on label "[GEOGRAPHIC_DATA]" at bounding box center [424, 147] width 89 height 13
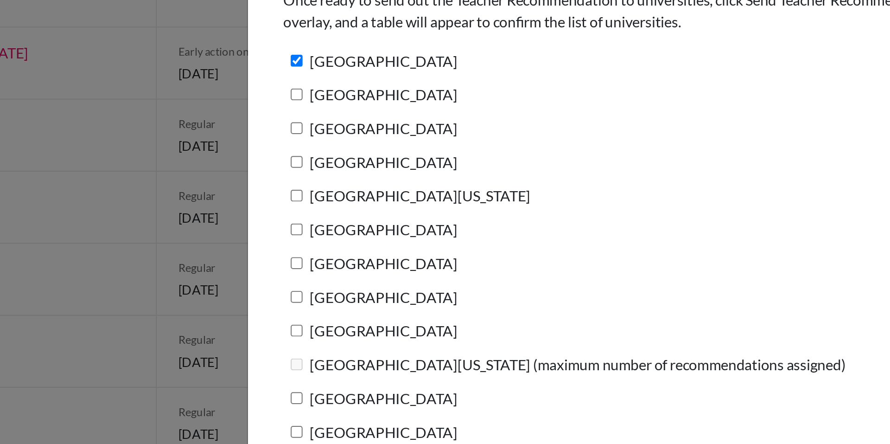
click at [390, 147] on input "[GEOGRAPHIC_DATA]" at bounding box center [387, 147] width 6 height 6
checkbox input "true"
click at [429, 165] on label "Columbia University" at bounding box center [424, 164] width 89 height 13
click at [390, 165] on input "Columbia University" at bounding box center [387, 164] width 6 height 6
checkbox input "true"
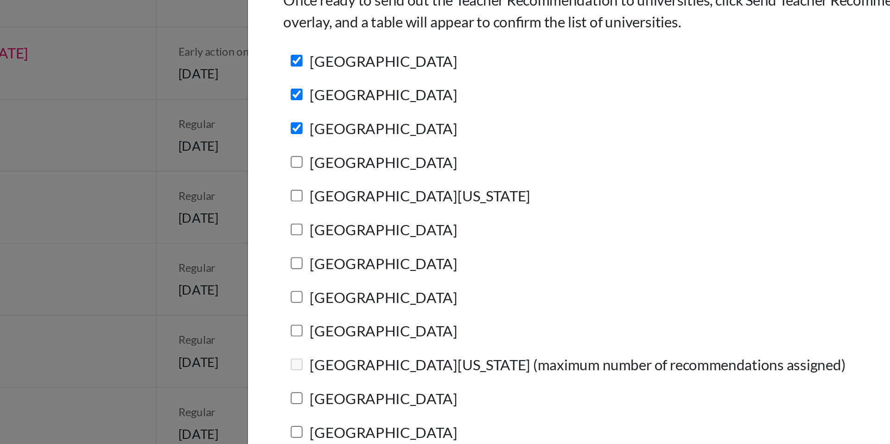
click at [424, 182] on label "Dartmouth College" at bounding box center [424, 181] width 89 height 13
click at [390, 182] on input "Dartmouth College" at bounding box center [387, 182] width 6 height 6
checkbox input "true"
click at [425, 199] on label "[GEOGRAPHIC_DATA][US_STATE]" at bounding box center [443, 198] width 126 height 13
click at [390, 199] on input "[GEOGRAPHIC_DATA][US_STATE]" at bounding box center [387, 199] width 6 height 6
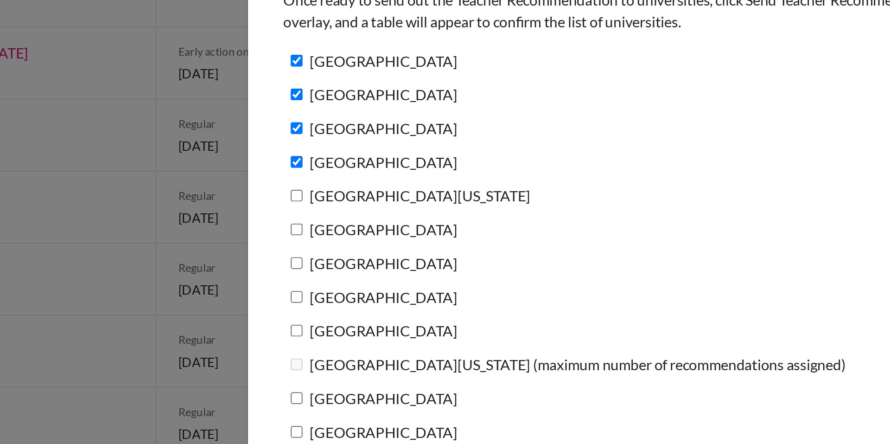
checkbox input "true"
click at [419, 217] on label "University of Chicago" at bounding box center [424, 215] width 89 height 13
click at [390, 217] on input "University of Chicago" at bounding box center [387, 216] width 6 height 6
checkbox input "true"
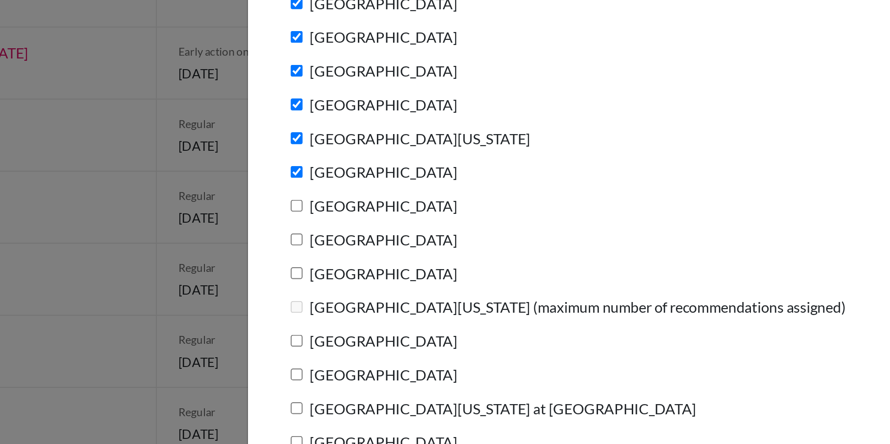
click at [414, 204] on label "Cornell University" at bounding box center [424, 203] width 89 height 13
click at [390, 204] on input "Cornell University" at bounding box center [387, 204] width 6 height 6
checkbox input "true"
click at [407, 224] on label "Tufts University" at bounding box center [424, 220] width 89 height 13
click at [390, 224] on input "Tufts University" at bounding box center [387, 221] width 6 height 6
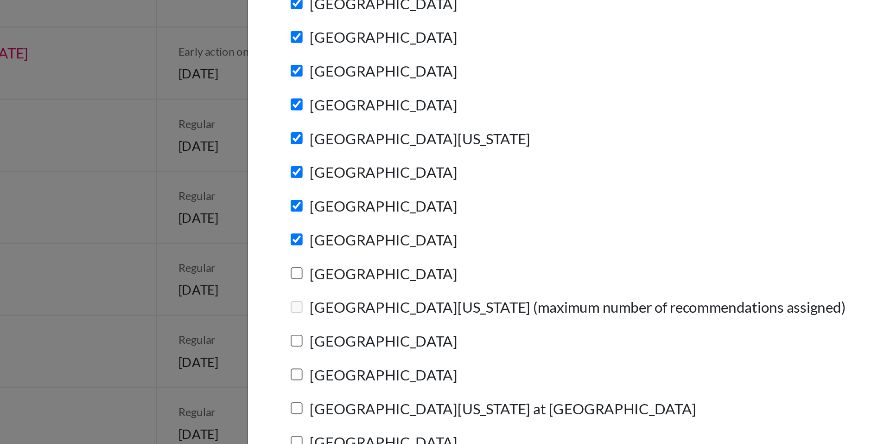
click at [407, 225] on label "Tufts University" at bounding box center [424, 220] width 89 height 13
click at [390, 224] on input "Tufts University" at bounding box center [387, 221] width 6 height 6
click at [407, 225] on label "Tufts University" at bounding box center [424, 220] width 89 height 13
click at [390, 224] on input "Tufts University" at bounding box center [387, 221] width 6 height 6
checkbox input "true"
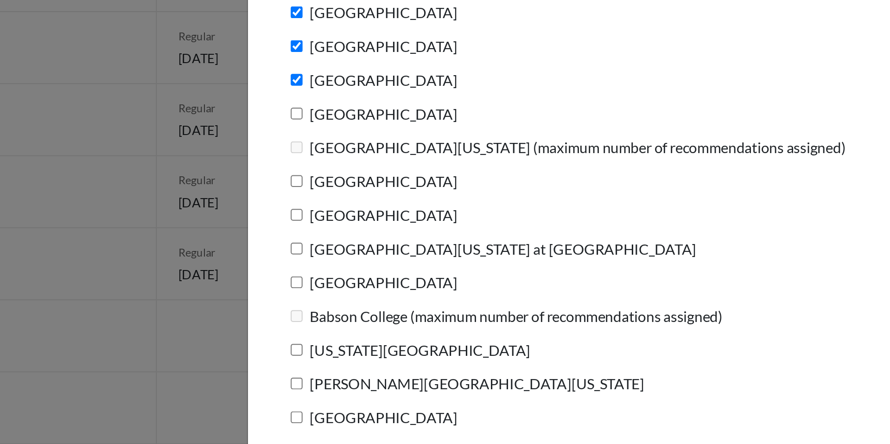
click at [423, 240] on label "[GEOGRAPHIC_DATA]" at bounding box center [424, 237] width 89 height 13
click at [390, 240] on input "[GEOGRAPHIC_DATA]" at bounding box center [387, 238] width 6 height 6
checkbox input "true"
click at [448, 273] on label "[GEOGRAPHIC_DATA]" at bounding box center [424, 272] width 89 height 13
click at [390, 273] on input "[GEOGRAPHIC_DATA]" at bounding box center [387, 272] width 6 height 6
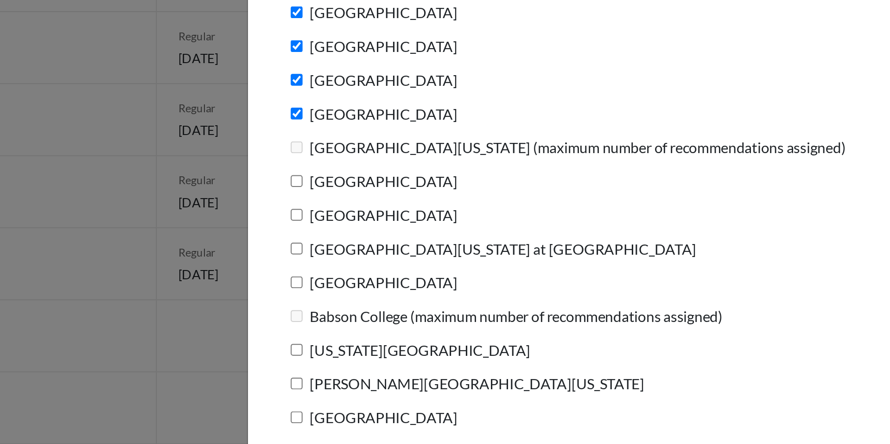
checkbox input "true"
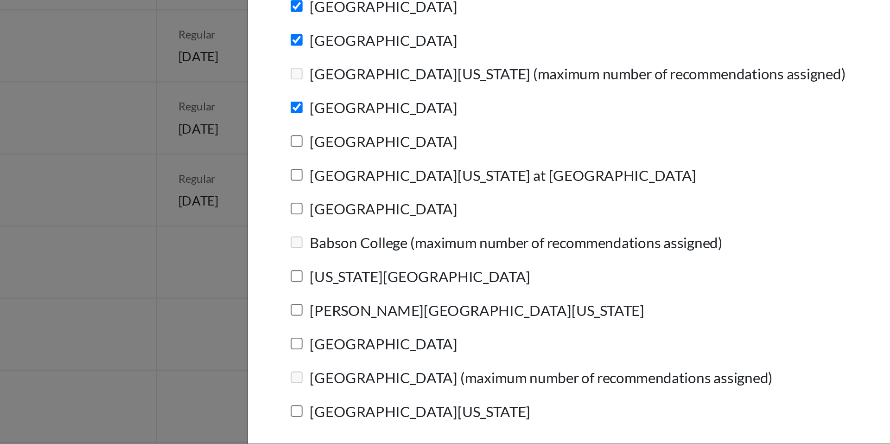
scroll to position [0, 0]
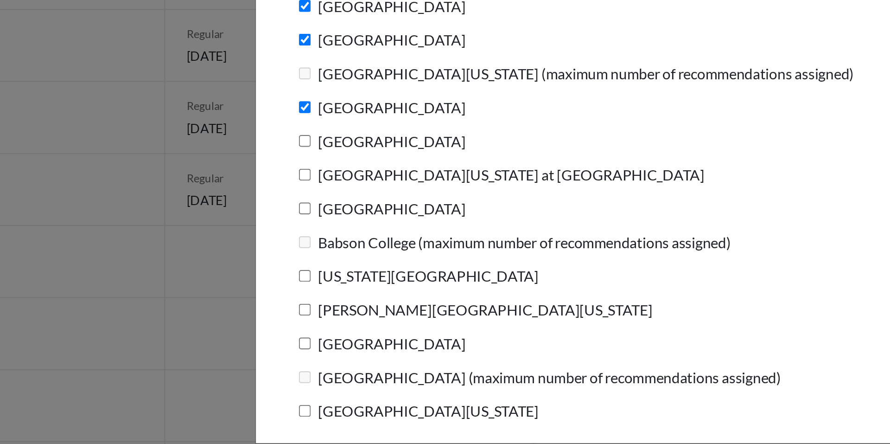
click at [425, 290] on label "Boston College" at bounding box center [424, 289] width 89 height 13
click at [390, 290] on input "Boston College" at bounding box center [387, 290] width 6 height 6
checkbox input "true"
click at [502, 307] on label "University of North Carolina at Chapel Hill" at bounding box center [485, 306] width 210 height 13
click at [390, 307] on input "University of North Carolina at Chapel Hill" at bounding box center [387, 307] width 6 height 6
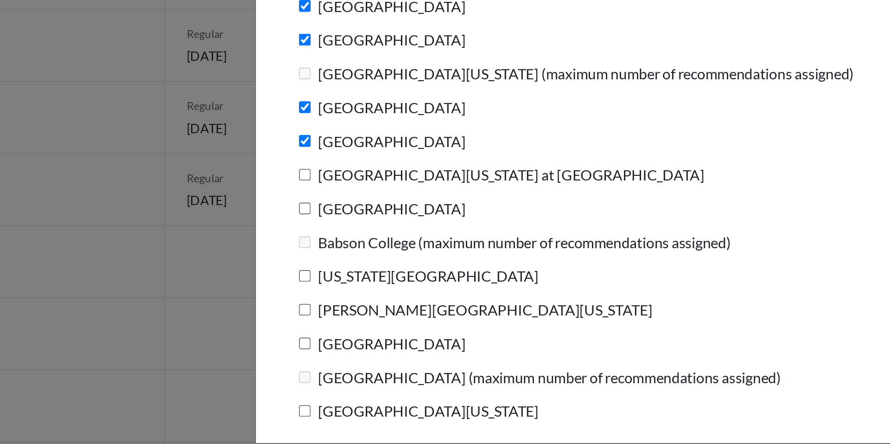
checkbox input "true"
click at [441, 323] on label "University of Notre Dame" at bounding box center [424, 323] width 89 height 13
click at [390, 323] on input "University of Notre Dame" at bounding box center [387, 324] width 6 height 6
checkbox input "true"
click at [451, 358] on label "[US_STATE][GEOGRAPHIC_DATA]" at bounding box center [443, 358] width 126 height 13
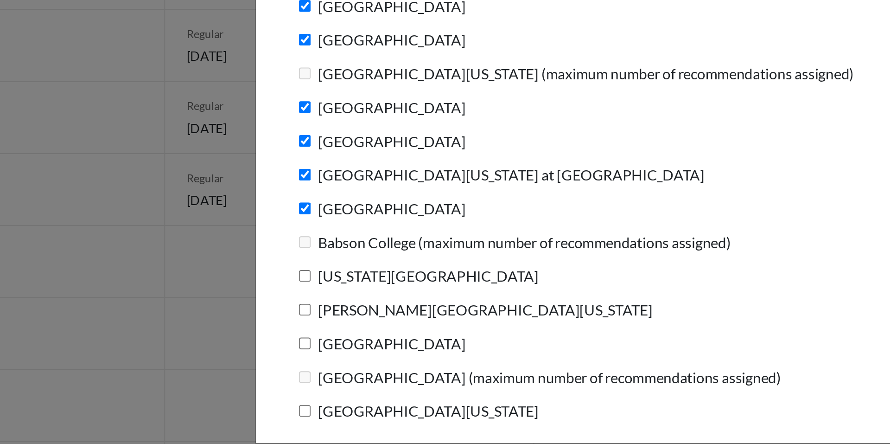
click at [390, 358] on input "[US_STATE][GEOGRAPHIC_DATA]" at bounding box center [387, 358] width 6 height 6
checkbox input "true"
click at [445, 376] on label "George Washington University" at bounding box center [472, 375] width 184 height 13
click at [390, 376] on input "George Washington University" at bounding box center [387, 375] width 6 height 6
checkbox input "true"
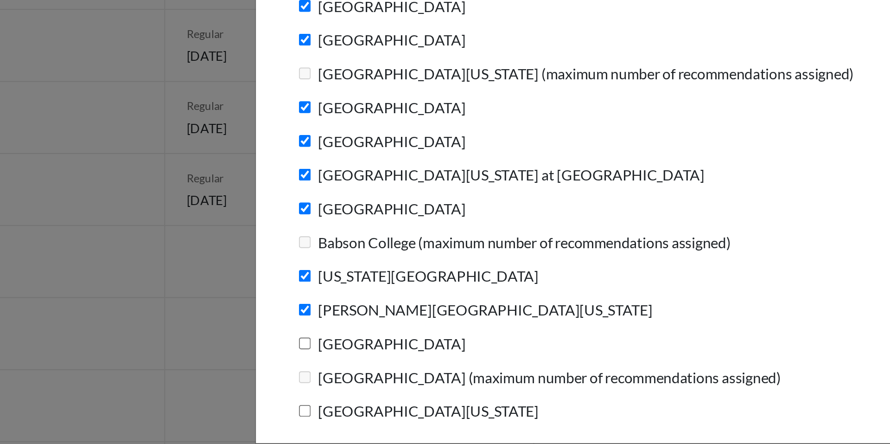
click at [436, 395] on label "[GEOGRAPHIC_DATA]" at bounding box center [424, 392] width 89 height 13
click at [390, 395] on input "[GEOGRAPHIC_DATA]" at bounding box center [387, 393] width 6 height 6
checkbox input "true"
click at [427, 426] on label "University of Michigan" at bounding box center [443, 426] width 126 height 13
click at [390, 426] on input "University of Michigan" at bounding box center [387, 427] width 6 height 6
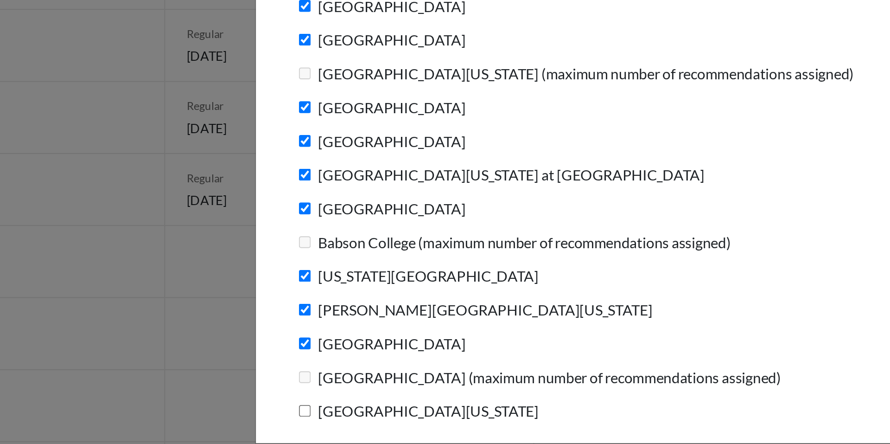
checkbox input "true"
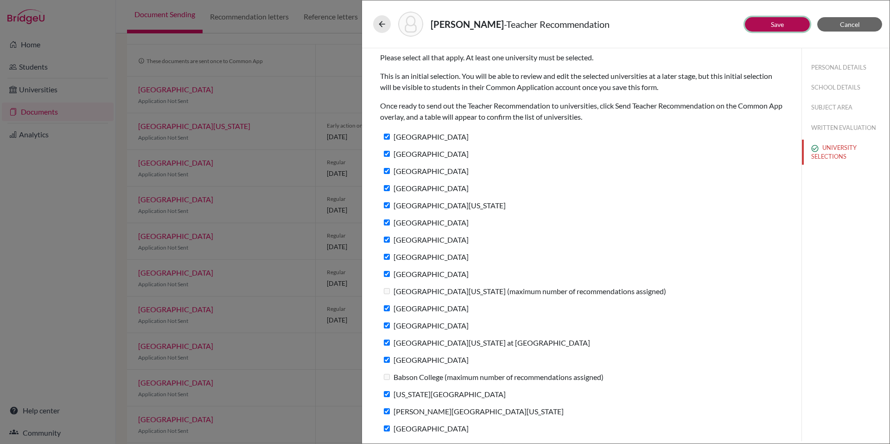
click at [785, 27] on button "Save" at bounding box center [777, 24] width 65 height 14
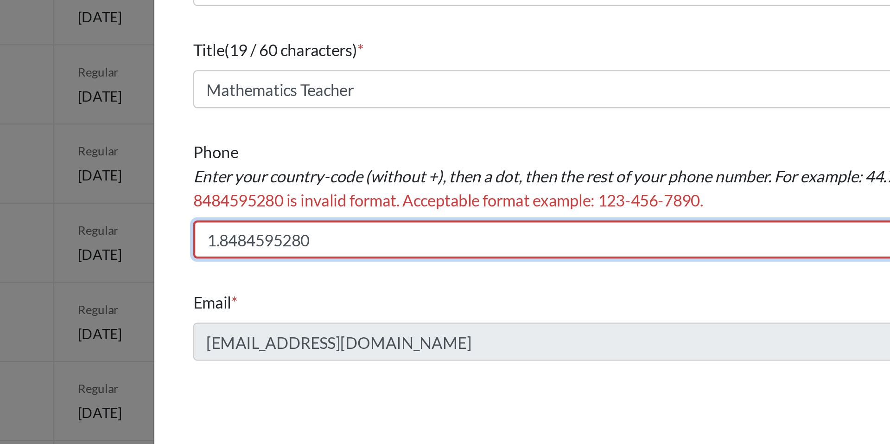
click at [450, 243] on input "1.8484595280" at bounding box center [581, 240] width 403 height 18
click at [386, 240] on input "1.8484595280" at bounding box center [581, 240] width 403 height 18
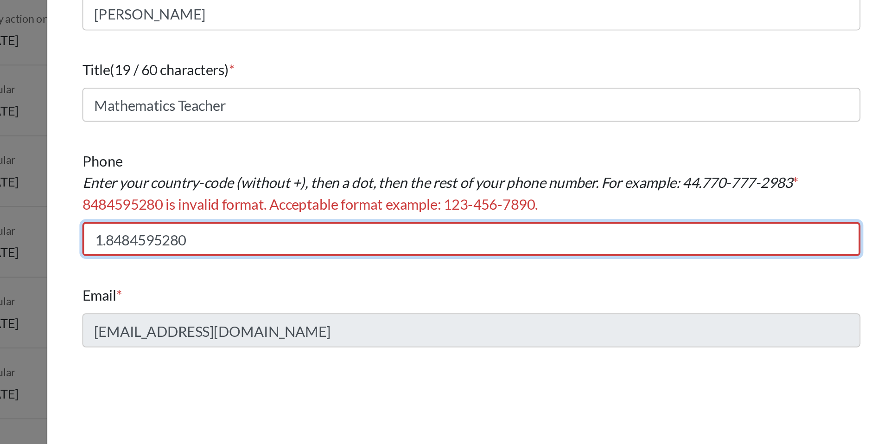
click at [390, 238] on input "1.8484595280" at bounding box center [581, 240] width 403 height 18
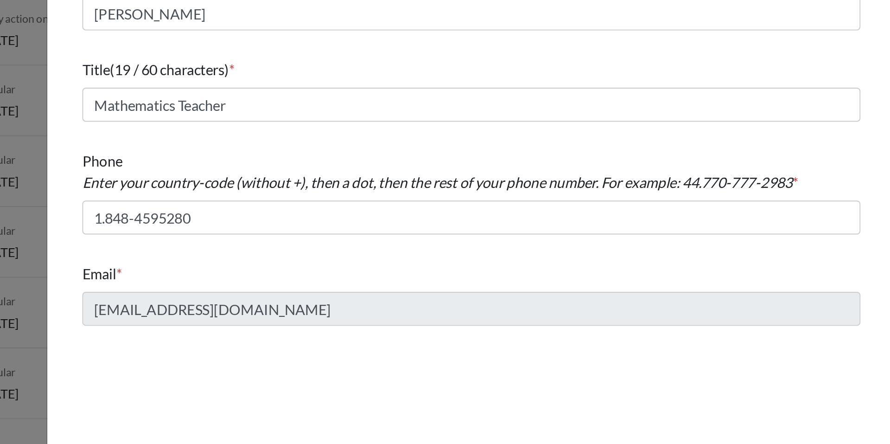
click at [550, 249] on div "Email * amandal@ecak12.com" at bounding box center [581, 269] width 403 height 40
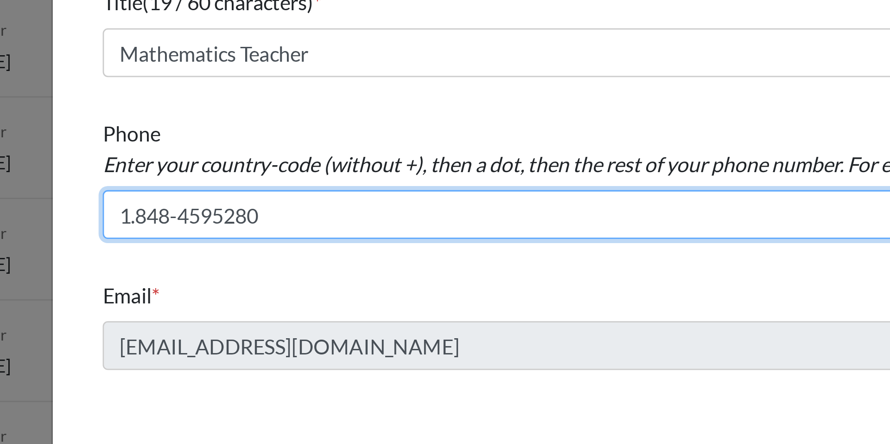
click at [421, 230] on input "1.848-4595280" at bounding box center [581, 229] width 403 height 18
type input "1.848-459-5280"
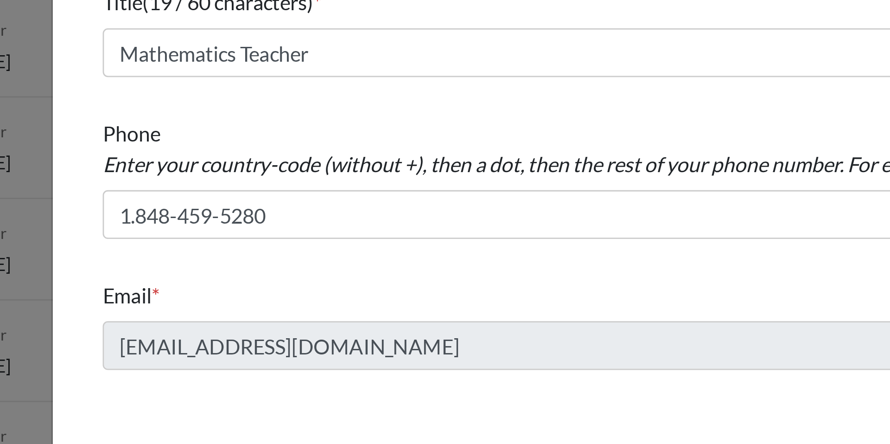
click at [477, 240] on div "Phone Enter your country-code (without +), then a dot, then the rest of your ph…" at bounding box center [581, 215] width 403 height 51
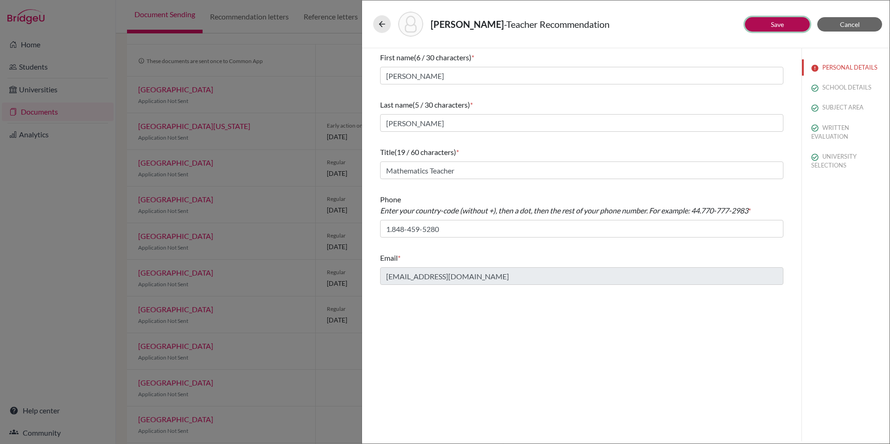
click at [781, 26] on link "Save" at bounding box center [777, 24] width 13 height 8
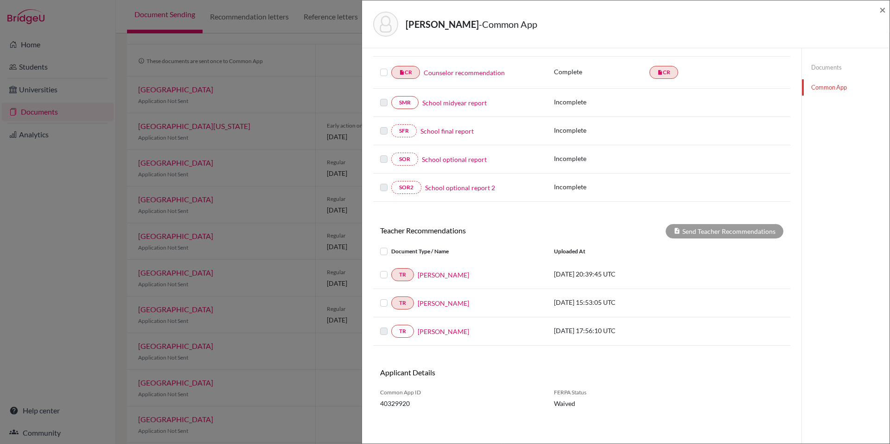
scroll to position [148, 0]
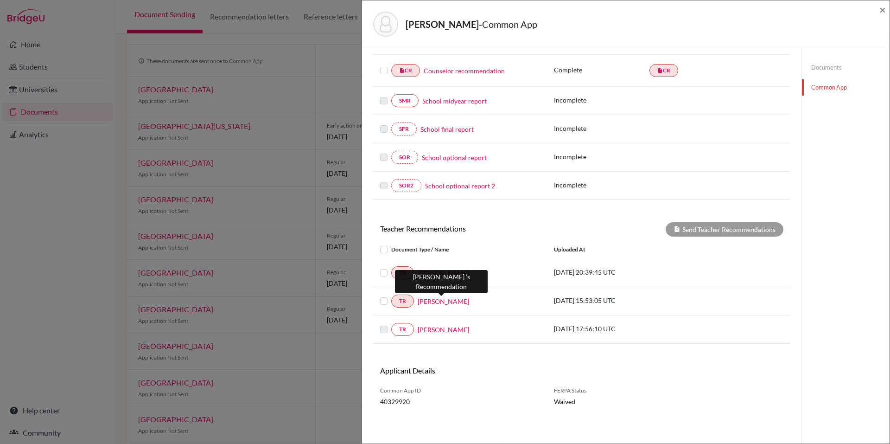
click at [422, 302] on link "Ambola Nchindo" at bounding box center [443, 301] width 51 height 10
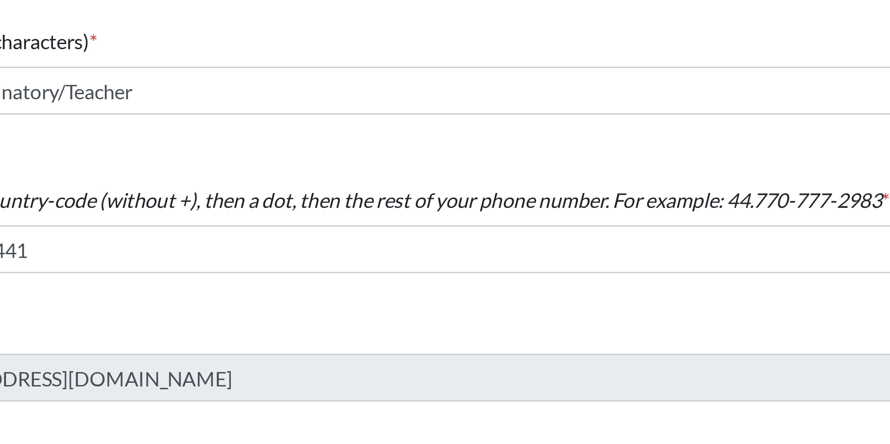
click at [670, 217] on div "Phone Enter your country-code (without +), then a dot, then the rest of your ph…" at bounding box center [581, 215] width 403 height 51
drag, startPoint x: 705, startPoint y: 212, endPoint x: 697, endPoint y: 210, distance: 8.1
click at [697, 210] on icon "Enter your country-code (without +), then a dot, then the rest of your phone nu…" at bounding box center [564, 210] width 368 height 9
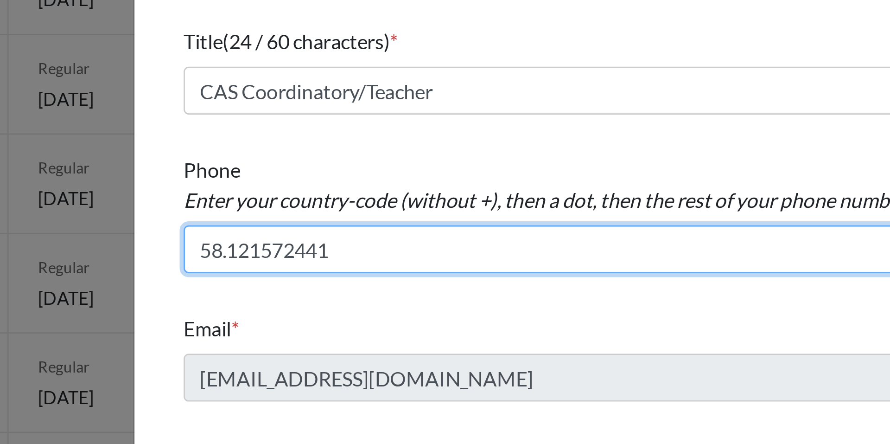
drag, startPoint x: 393, startPoint y: 228, endPoint x: 385, endPoint y: 228, distance: 7.9
click at [385, 228] on input "58.121572441" at bounding box center [581, 229] width 403 height 18
click at [416, 229] on input "58.121572441" at bounding box center [581, 229] width 403 height 18
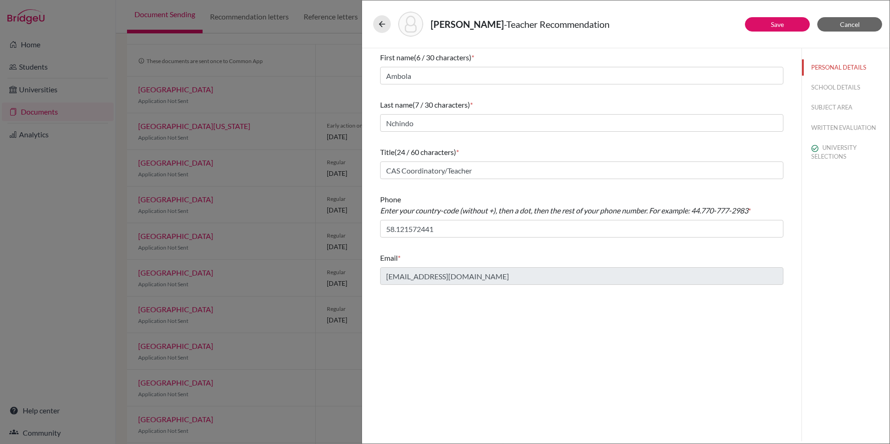
drag, startPoint x: 721, startPoint y: 109, endPoint x: 446, endPoint y: 56, distance: 279.6
click at [446, 56] on div "First name (6 / 30 characters) * Ambola Last name (7 / 30 characters) * Nchindo…" at bounding box center [581, 168] width 403 height 240
click at [513, 32] on div "Vazquez, Alejandro - Teacher Recommendation" at bounding box center [625, 24] width 505 height 25
click at [381, 28] on icon at bounding box center [381, 23] width 9 height 9
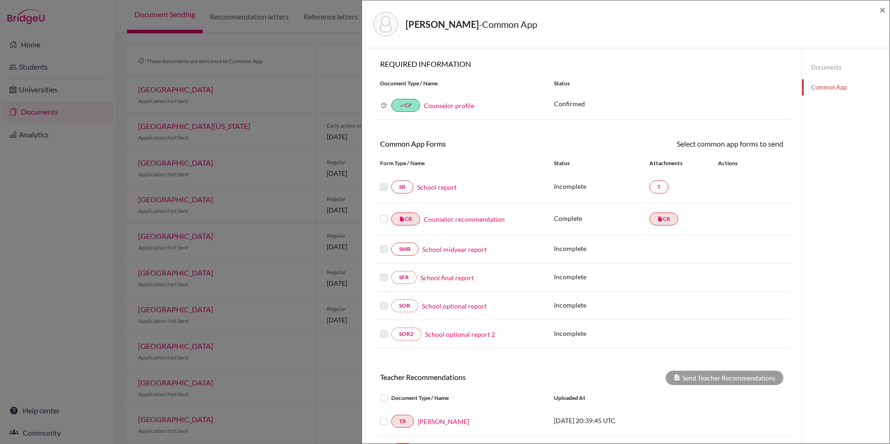
click at [888, 10] on div "Vazquez, Alejandro - Common App ×" at bounding box center [626, 24] width 528 height 48
click at [436, 188] on link "School report" at bounding box center [436, 187] width 39 height 10
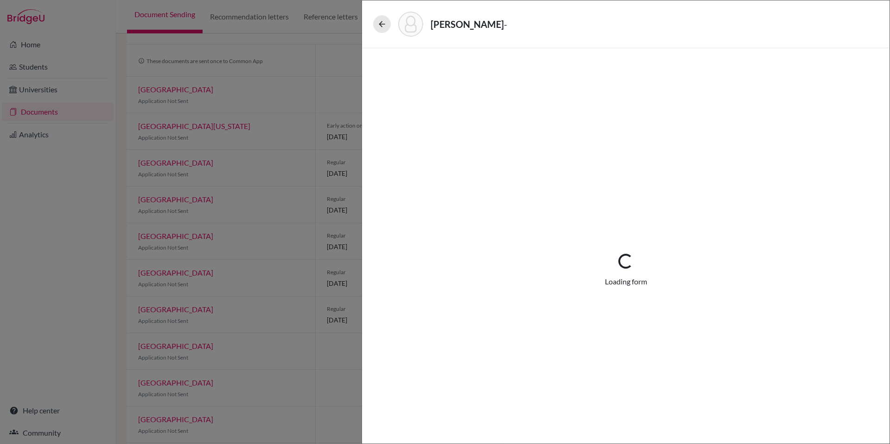
select select "2"
select select "670019"
select select "0"
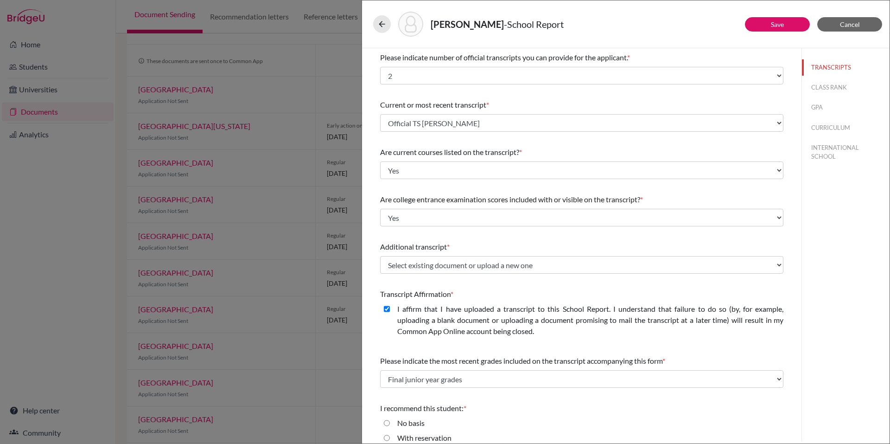
scroll to position [54, 0]
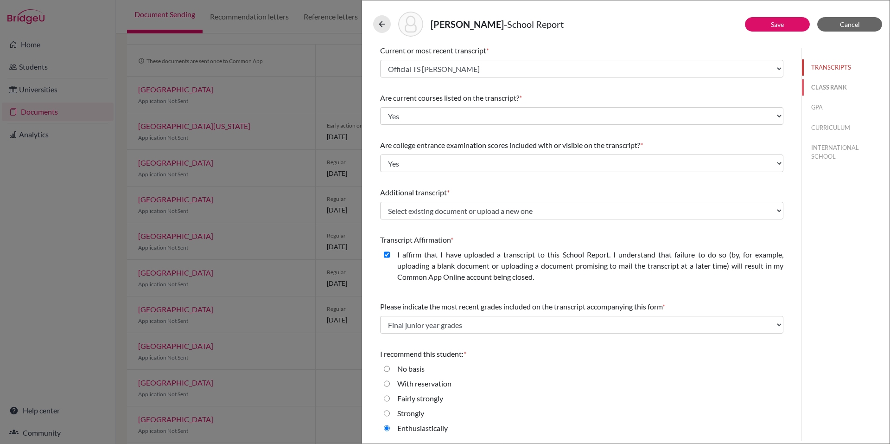
click at [830, 87] on button "CLASS RANK" at bounding box center [846, 87] width 88 height 16
select select "5"
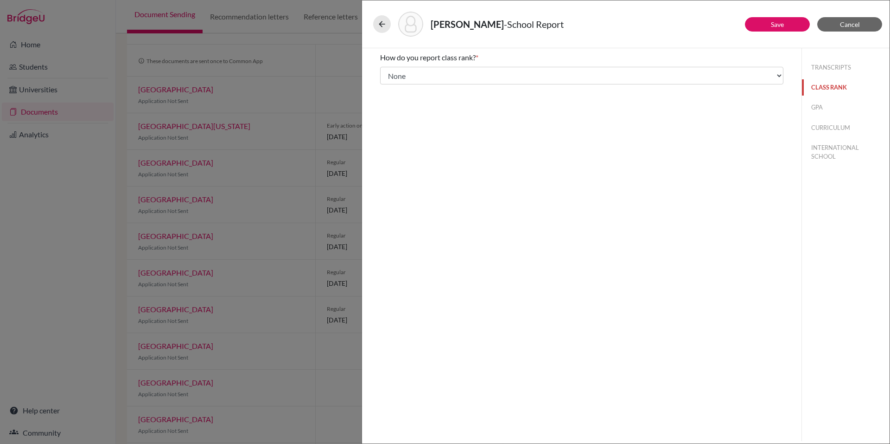
scroll to position [0, 0]
click at [820, 108] on button "GPA" at bounding box center [846, 107] width 88 height 16
type input "6.263"
type input "6.849"
select select "7"
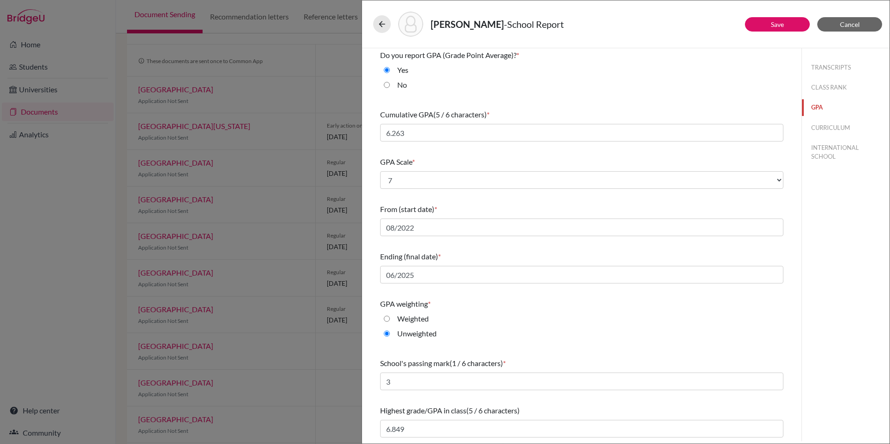
scroll to position [2, 0]
click at [824, 128] on button "CURRICULUM" at bounding box center [846, 128] width 88 height 16
select select "3"
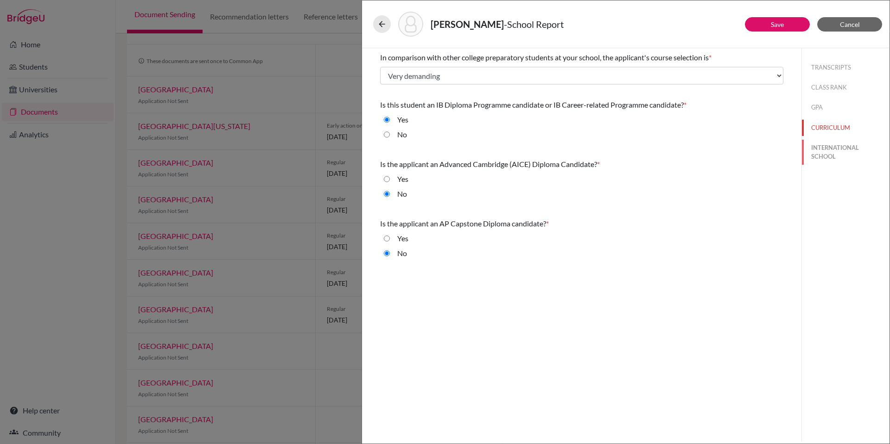
click at [841, 156] on button "INTERNATIONAL SCHOOL" at bounding box center [846, 152] width 88 height 25
radio input "true"
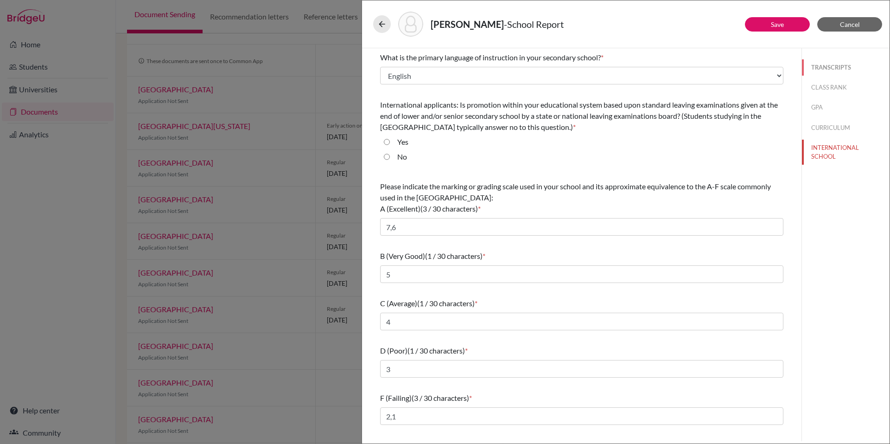
click at [820, 67] on button "TRANSCRIPTS" at bounding box center [846, 67] width 88 height 16
select select "2"
select select "0"
select select "670019"
select select "0"
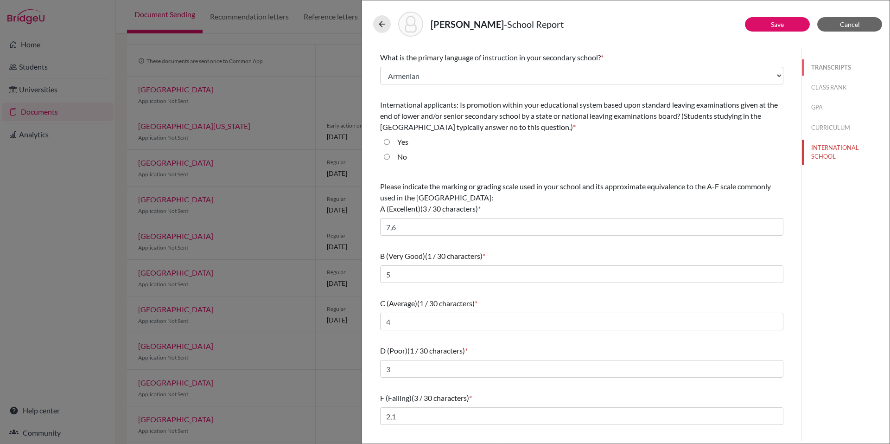
select select "0"
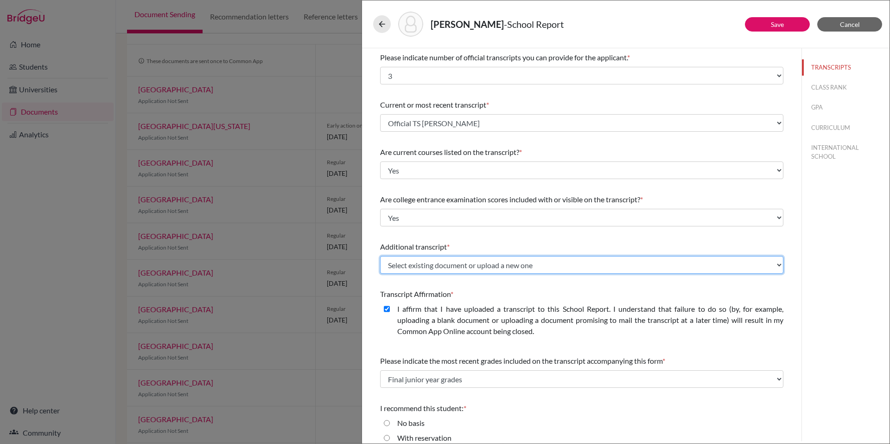
click at [439, 263] on select "Select existing document or upload a new one Official TS Alejandro Vazquez Uplo…" at bounding box center [581, 265] width 403 height 18
select select "Upload New File"
click at [380, 256] on select "Select existing document or upload a new one Official TS Alejandro Vazquez Uplo…" at bounding box center [581, 265] width 403 height 18
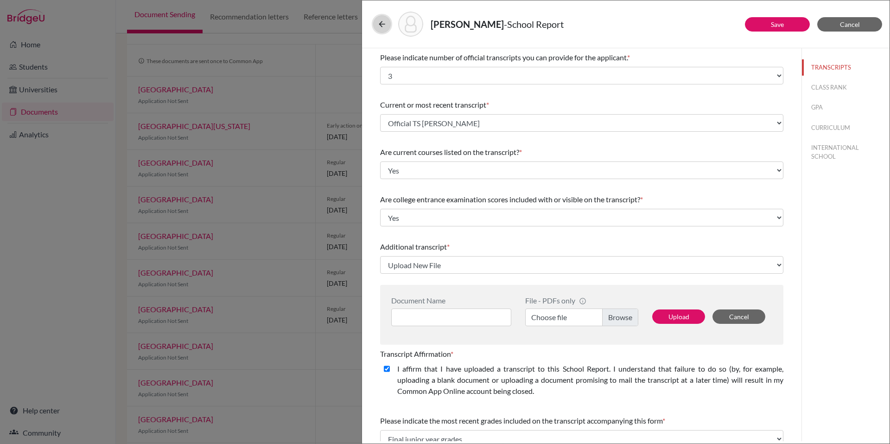
click at [388, 27] on button at bounding box center [382, 24] width 18 height 18
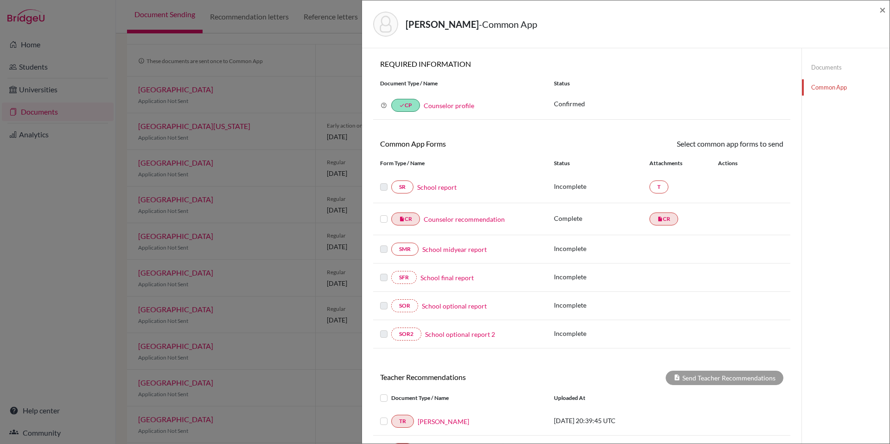
click at [889, 6] on div "Vazquez, Alejandro - Common App ×" at bounding box center [626, 24] width 528 height 48
click at [882, 9] on span "×" at bounding box center [883, 9] width 6 height 13
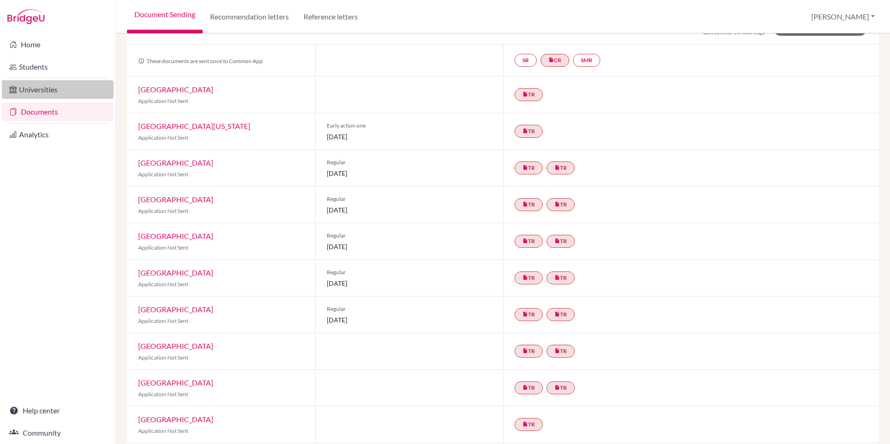
click at [66, 92] on link "Universities" at bounding box center [58, 89] width 112 height 19
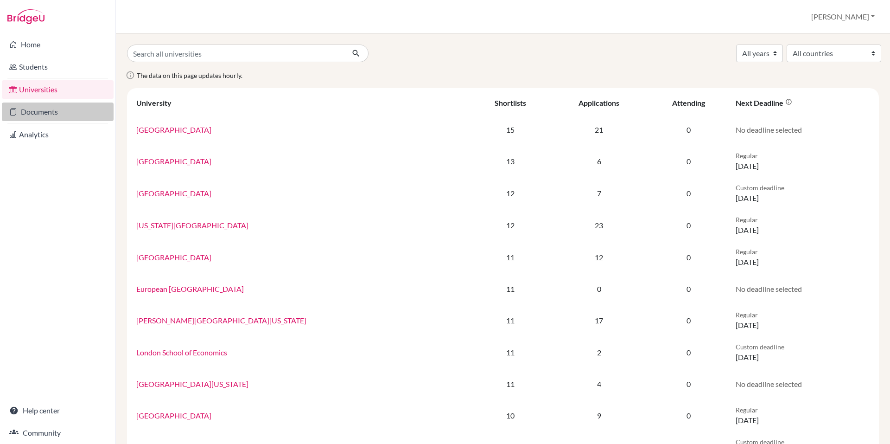
click at [53, 111] on link "Documents" at bounding box center [58, 111] width 112 height 19
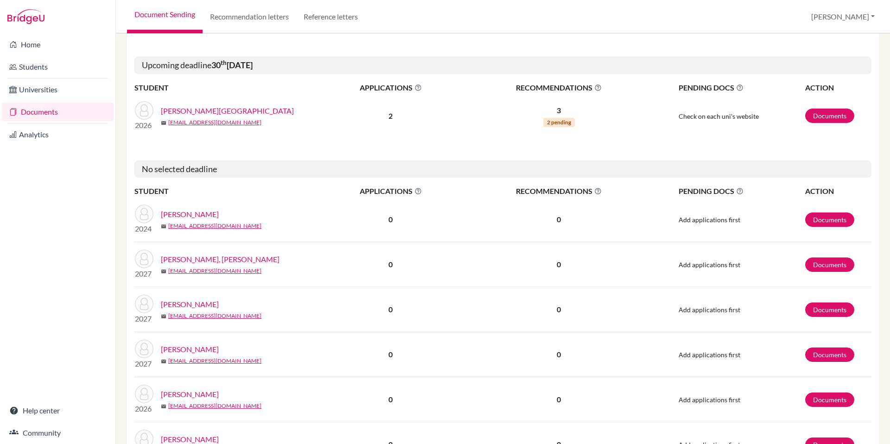
scroll to position [180, 0]
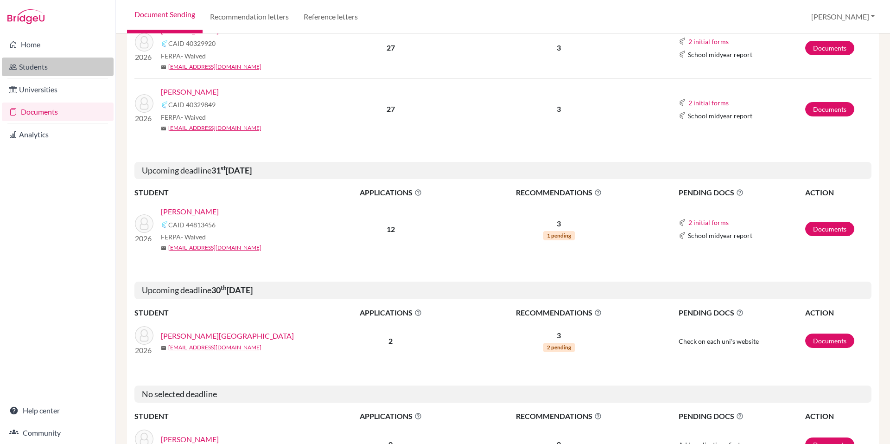
click at [63, 69] on link "Students" at bounding box center [58, 67] width 112 height 19
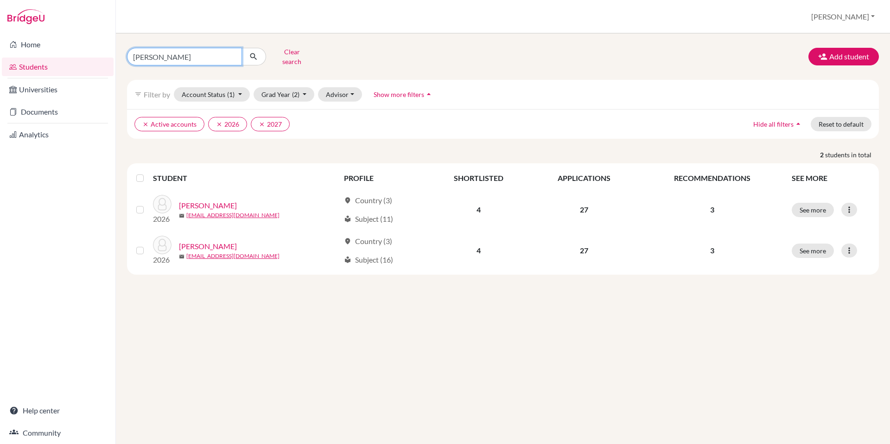
click at [193, 51] on input "vazquez" at bounding box center [184, 57] width 115 height 18
type input "david"
click button "submit" at bounding box center [254, 57] width 25 height 18
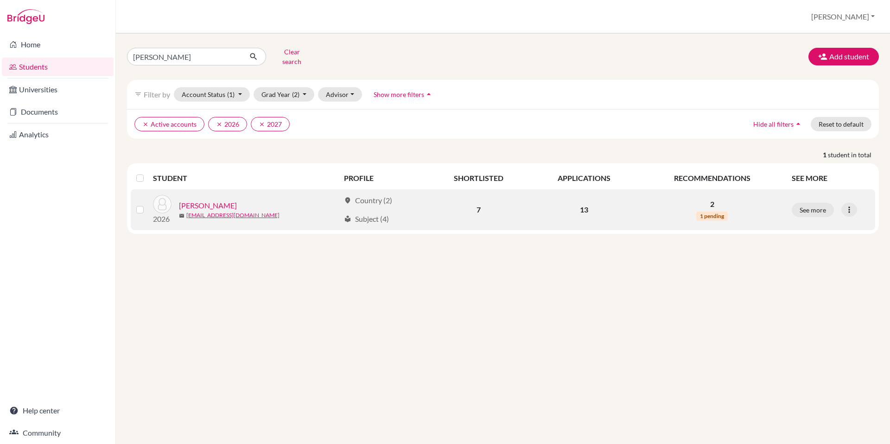
click at [216, 200] on link "[PERSON_NAME]" at bounding box center [208, 205] width 58 height 11
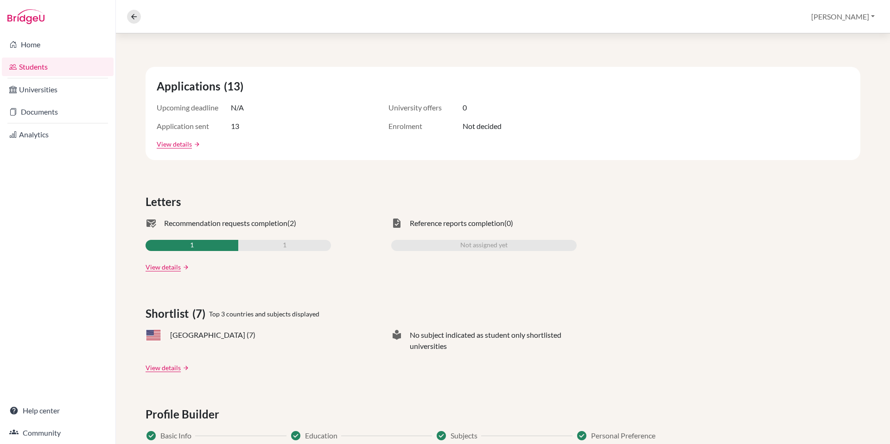
scroll to position [177, 0]
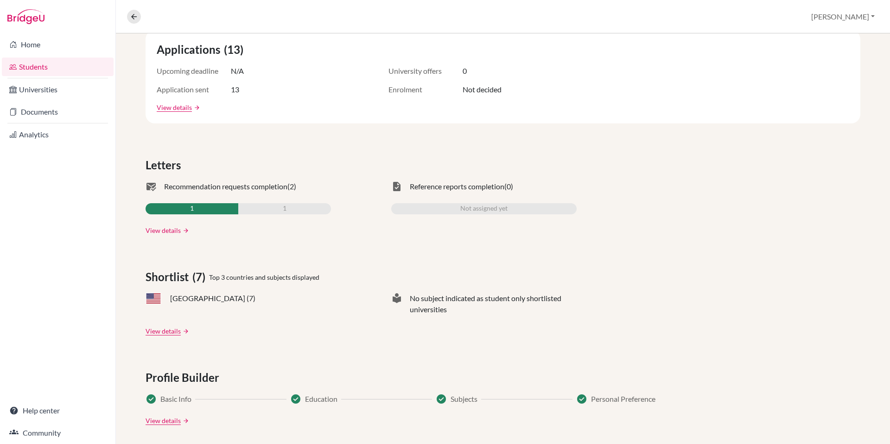
click at [174, 229] on link "View details" at bounding box center [163, 230] width 35 height 10
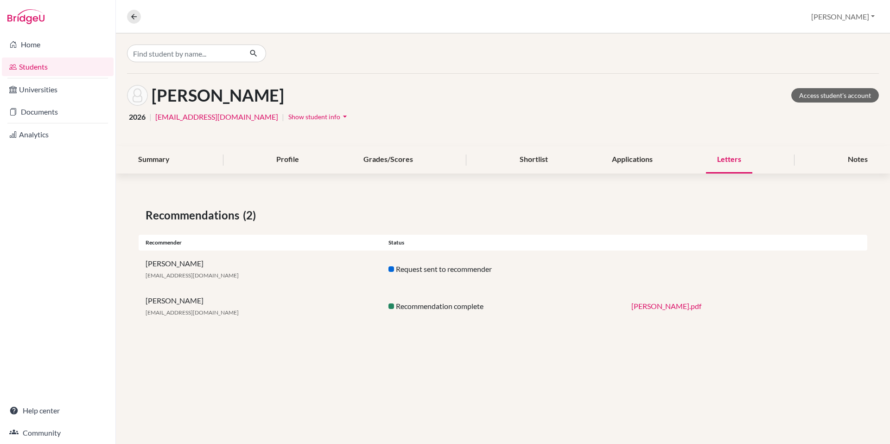
click at [688, 306] on link "David_Cardenas_Rec.pdf" at bounding box center [667, 305] width 70 height 9
click at [561, 161] on div "Summary Profile Grades/Scores Shortlist Applications Letters Notes" at bounding box center [503, 159] width 752 height 27
click at [543, 160] on div "Shortlist" at bounding box center [534, 159] width 51 height 27
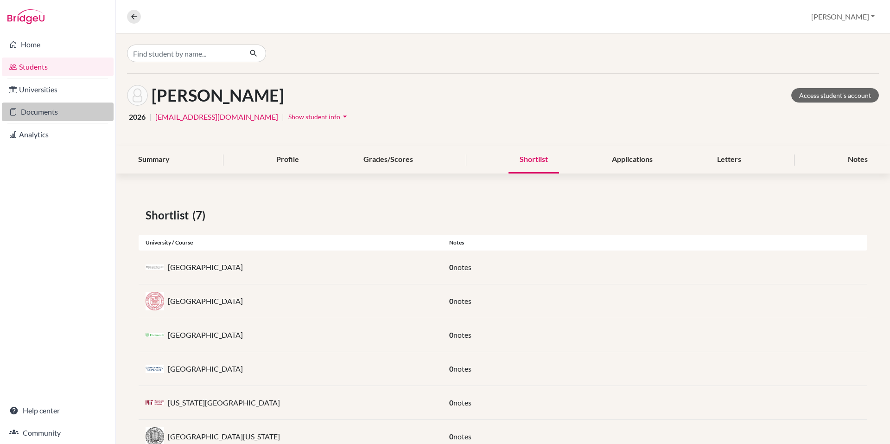
click at [67, 109] on link "Documents" at bounding box center [58, 111] width 112 height 19
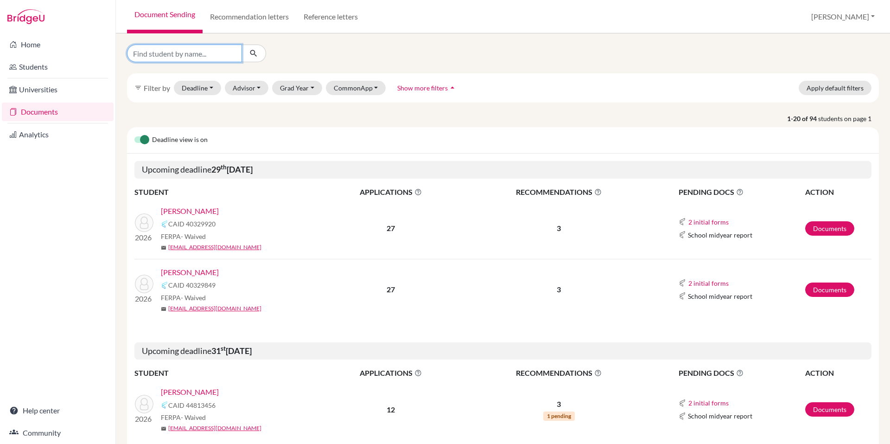
click at [202, 57] on input "Find student by name..." at bounding box center [184, 54] width 115 height 18
type input "[PERSON_NAME]"
click button "submit" at bounding box center [254, 54] width 25 height 18
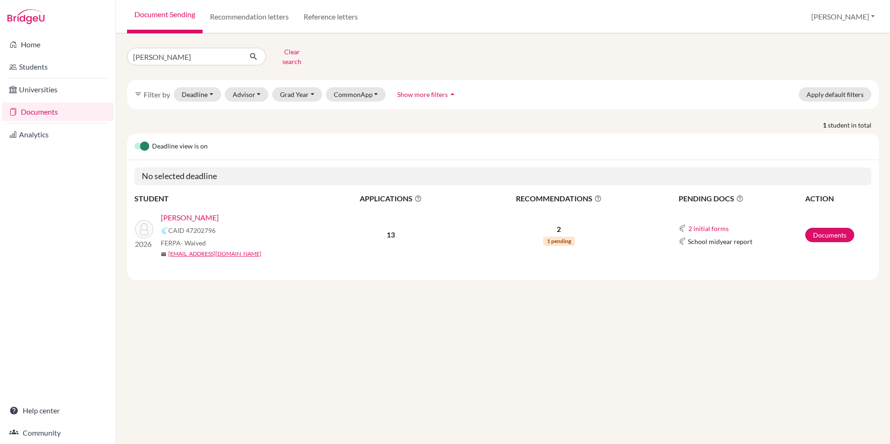
click at [198, 212] on link "[PERSON_NAME]" at bounding box center [190, 217] width 58 height 11
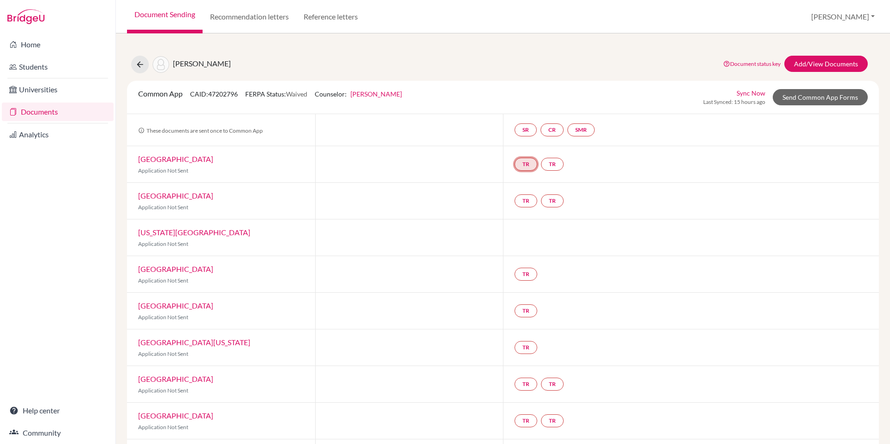
click at [521, 163] on link "TR" at bounding box center [526, 164] width 23 height 13
click at [522, 129] on h3 "Teacher recommendation" at bounding box center [526, 129] width 92 height 17
click at [796, 64] on link "Add/View Documents" at bounding box center [826, 64] width 83 height 16
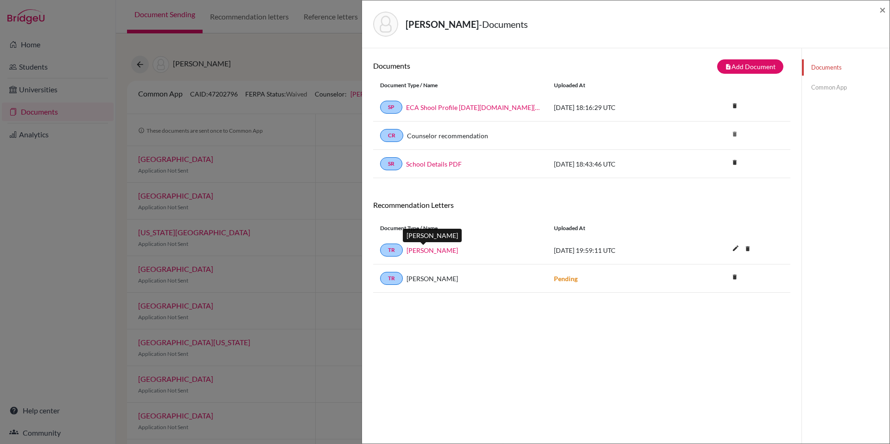
click at [424, 249] on link "Adam Smee" at bounding box center [432, 250] width 51 height 10
click at [810, 91] on link "Common App" at bounding box center [846, 87] width 88 height 16
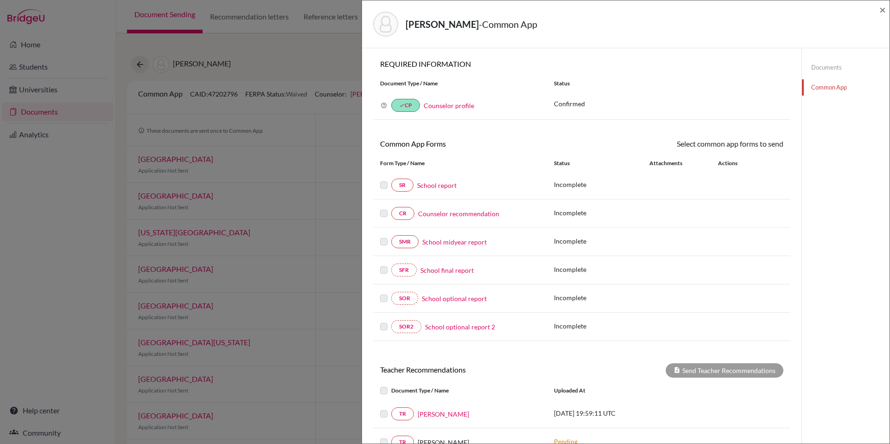
scroll to position [113, 0]
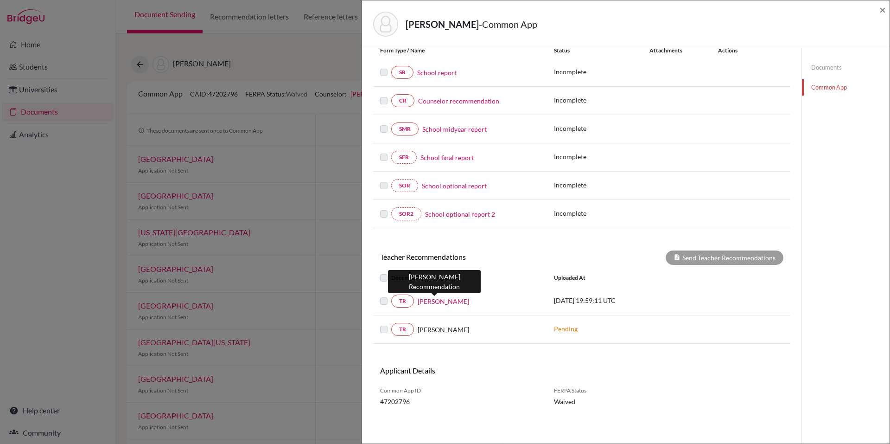
click at [435, 301] on link "Adam Smee" at bounding box center [443, 301] width 51 height 10
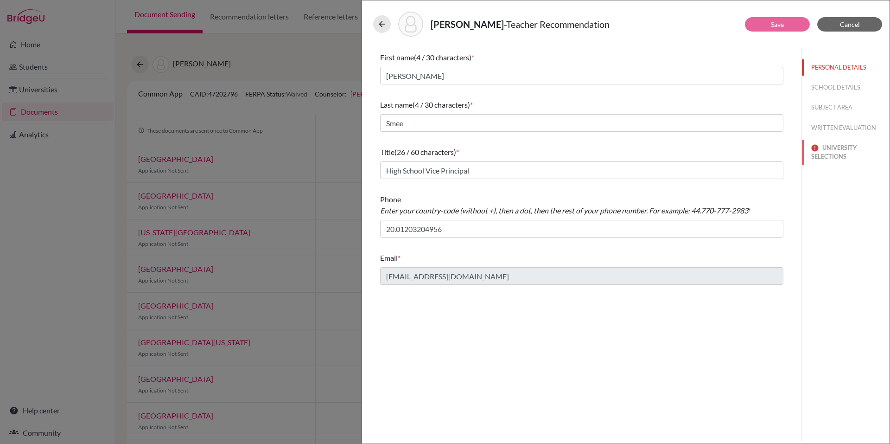
click at [824, 150] on button "UNIVERSITY SELECTIONS" at bounding box center [846, 152] width 88 height 25
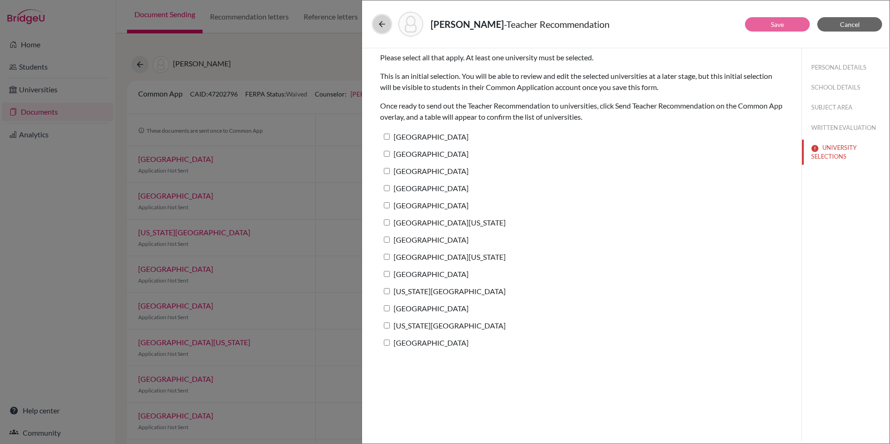
click at [383, 25] on icon at bounding box center [381, 23] width 9 height 9
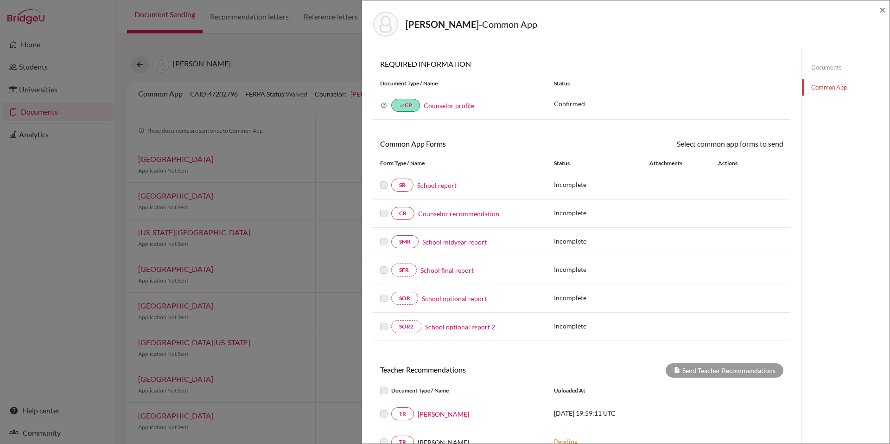
click at [329, 36] on div "Cardenas, David - Common App × × REQUIRED INFORMATION Document Type / Name Stat…" at bounding box center [445, 222] width 890 height 444
click at [142, 61] on div "Cardenas, David - Common App × × REQUIRED INFORMATION Document Type / Name Stat…" at bounding box center [445, 222] width 890 height 444
click at [881, 11] on span "×" at bounding box center [883, 9] width 6 height 13
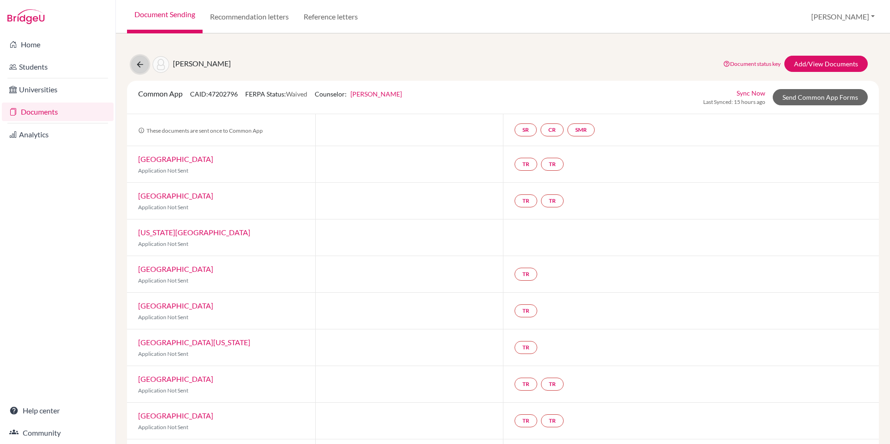
click at [137, 65] on icon at bounding box center [139, 64] width 9 height 9
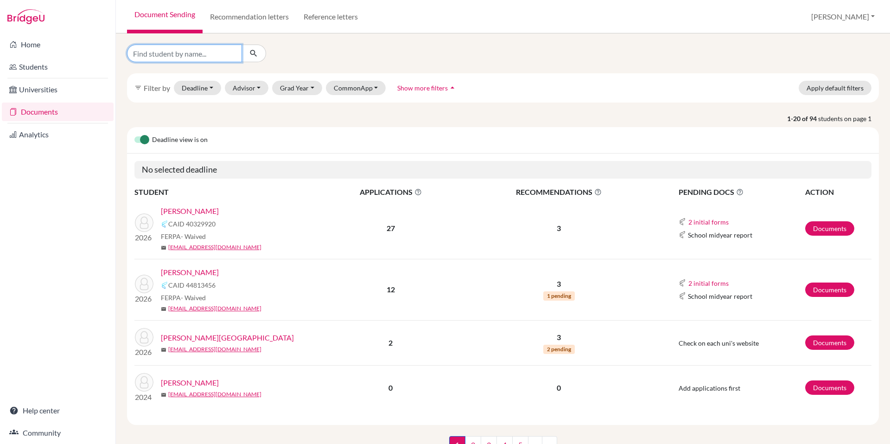
click at [170, 57] on input "Find student by name..." at bounding box center [184, 54] width 115 height 18
type input "[PERSON_NAME]"
click button "submit" at bounding box center [254, 54] width 25 height 18
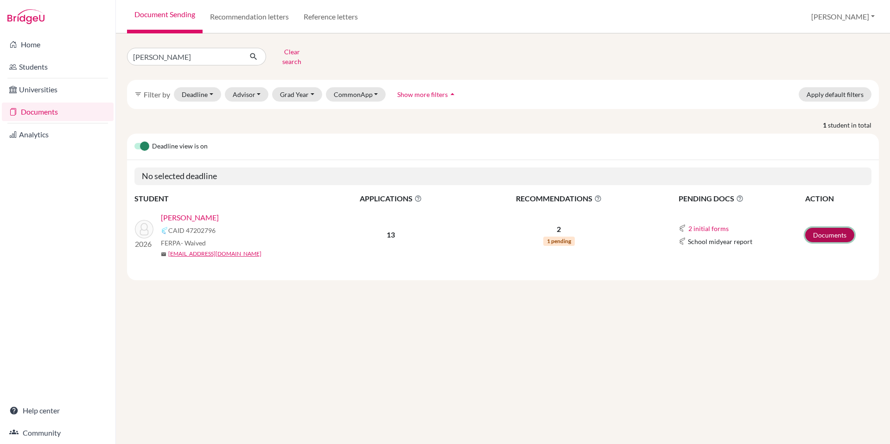
click at [825, 230] on link "Documents" at bounding box center [830, 235] width 49 height 14
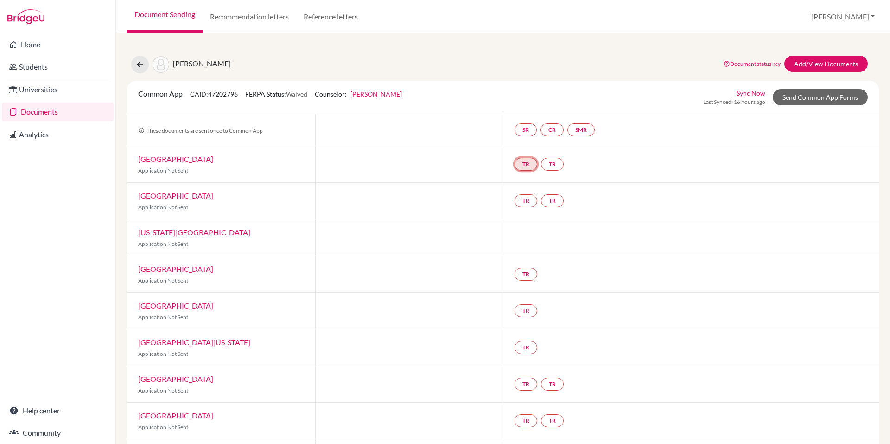
click at [524, 164] on link "TR" at bounding box center [526, 164] width 23 height 13
click at [486, 98] on div "Common App CAID: 47202796 FERPA Status: Waived Counselor: [PERSON_NAME] First N…" at bounding box center [503, 97] width 744 height 18
